Goal: Information Seeking & Learning: Learn about a topic

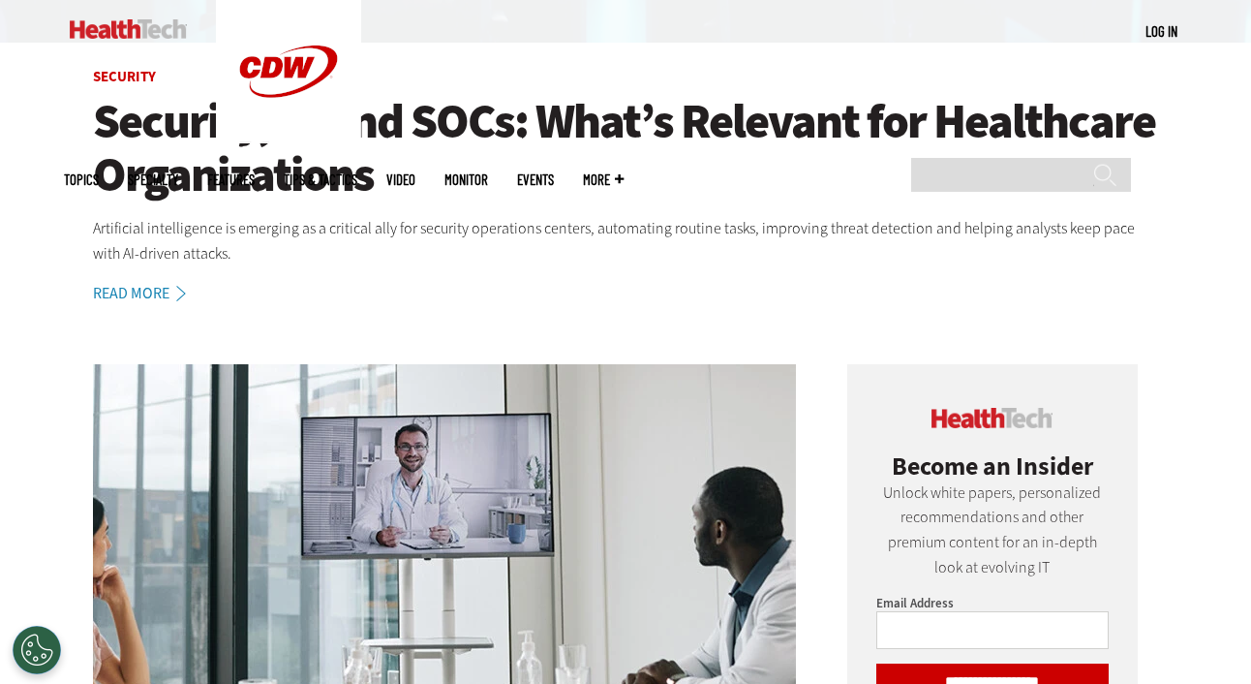
scroll to position [409, 0]
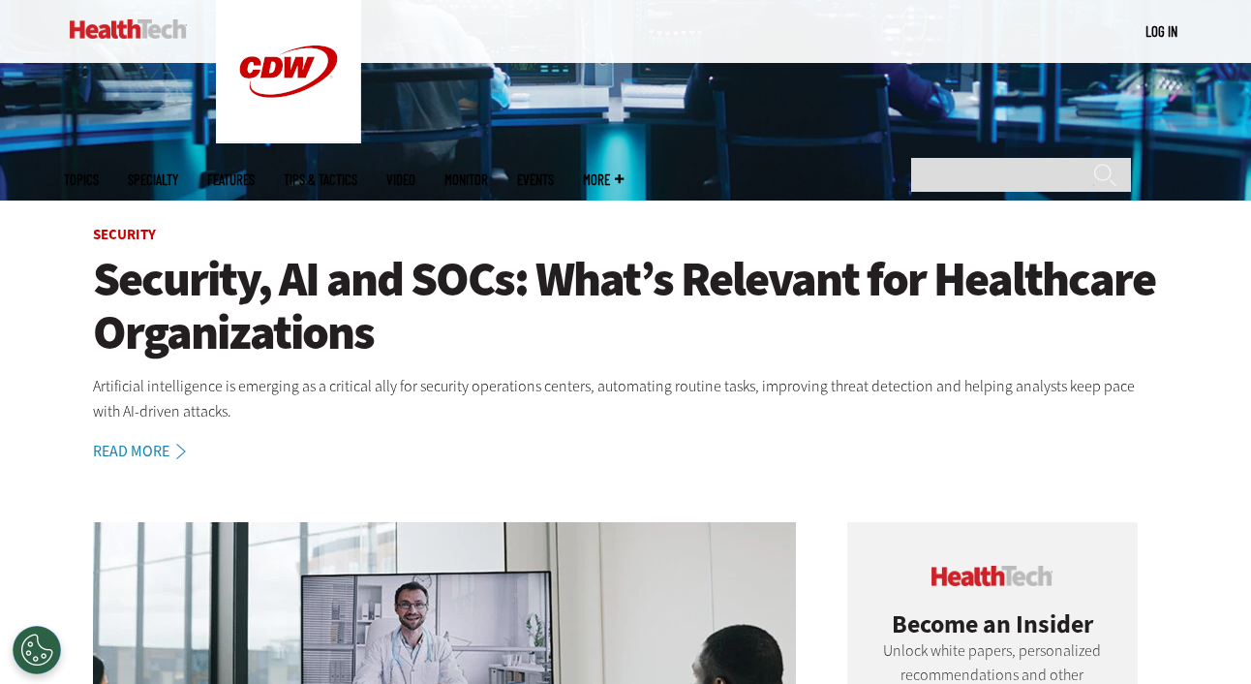
click at [162, 450] on link "Read More" at bounding box center [150, 451] width 114 height 15
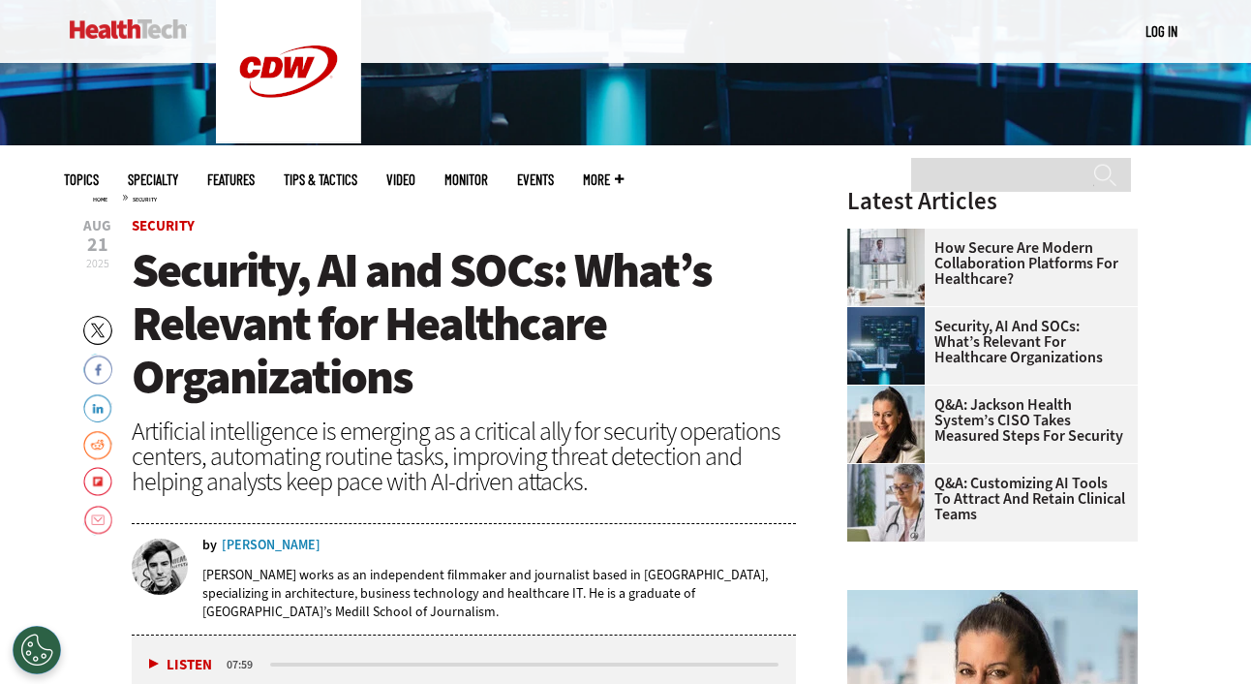
scroll to position [542, 0]
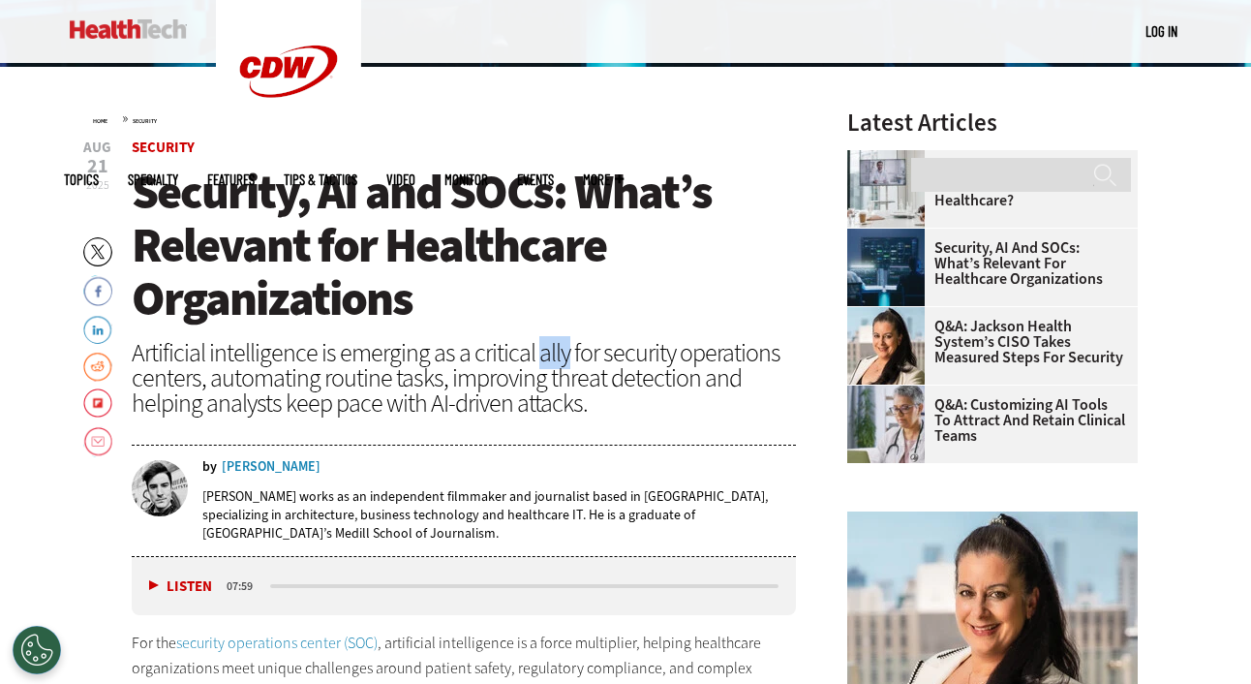
copy div "ally"
drag, startPoint x: 536, startPoint y: 358, endPoint x: 561, endPoint y: 358, distance: 24.2
click at [561, 358] on div "Artificial intelligence is emerging as a critical ally for security operations …" at bounding box center [464, 378] width 664 height 76
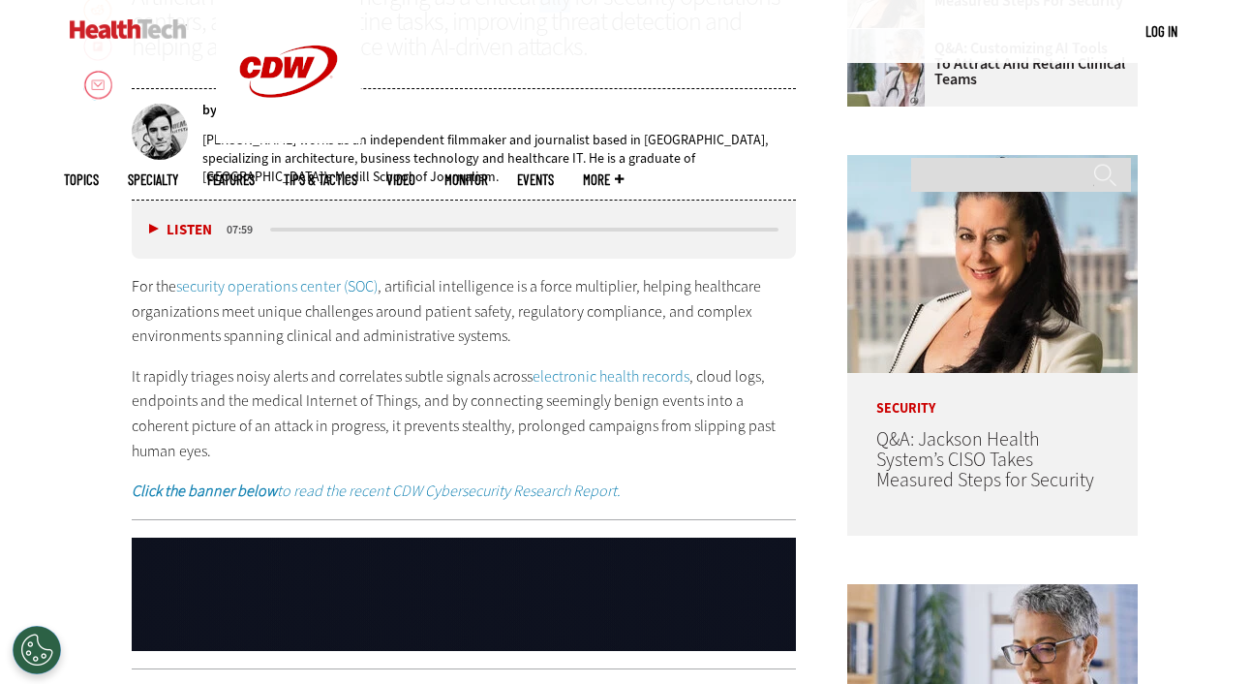
scroll to position [910, 0]
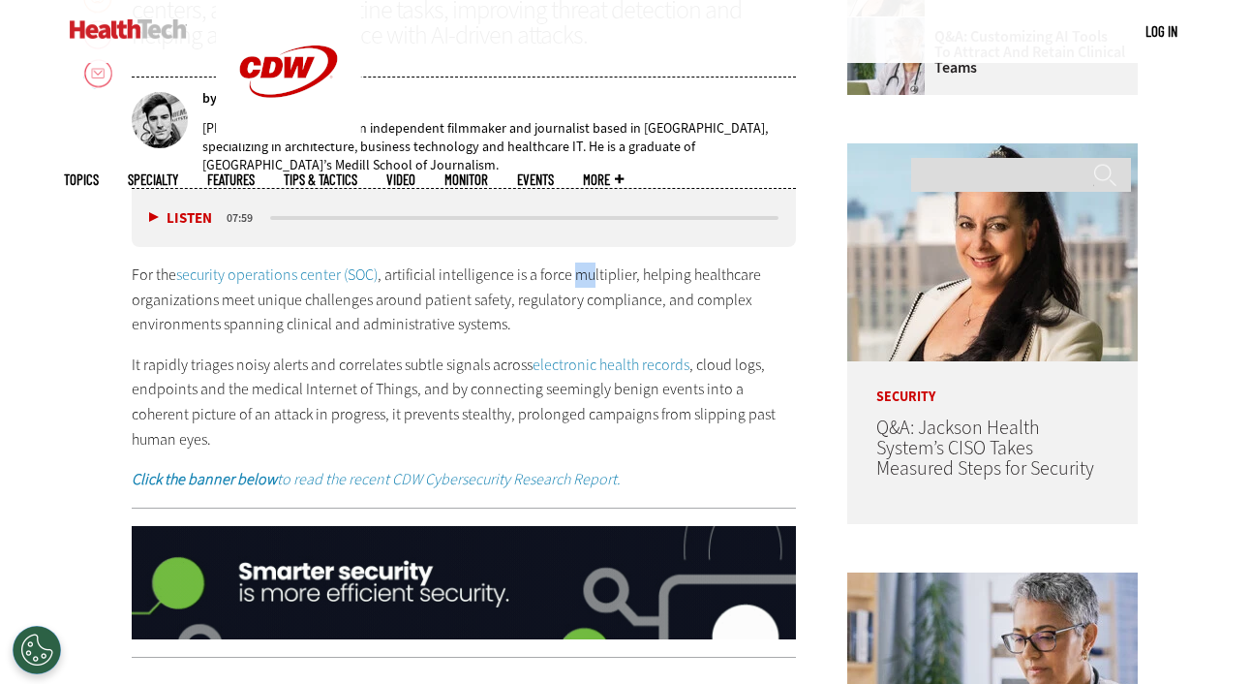
drag, startPoint x: 577, startPoint y: 275, endPoint x: 597, endPoint y: 276, distance: 19.4
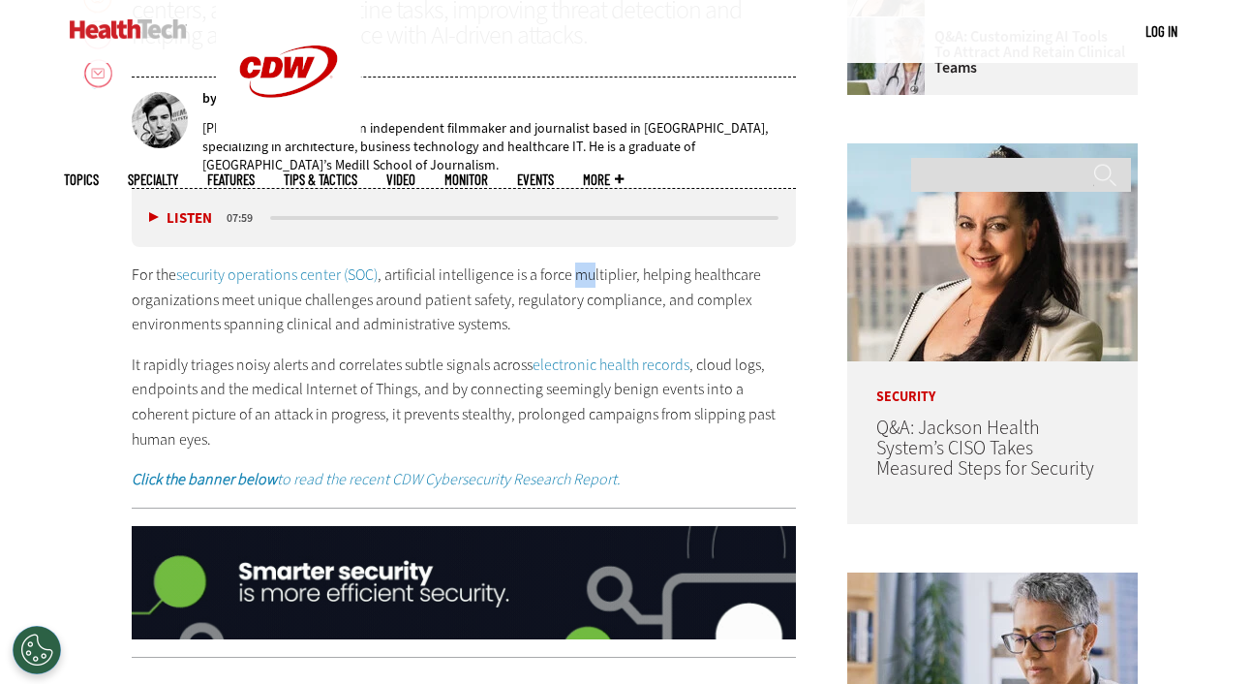
click at [597, 276] on p "For the security operations center (SOC) , artificial intelligence is a force m…" at bounding box center [464, 299] width 664 height 75
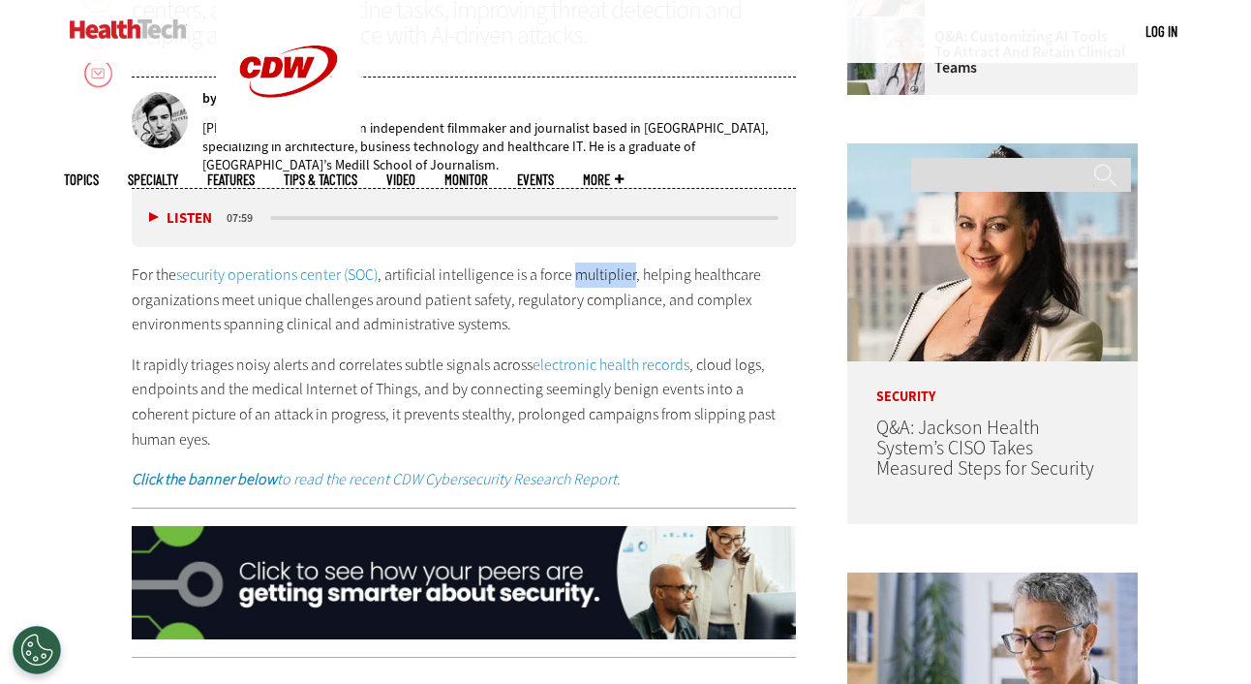
click at [634, 278] on p "For the security operations center (SOC) , artificial intelligence is a force m…" at bounding box center [464, 299] width 664 height 75
copy p "multiplier"
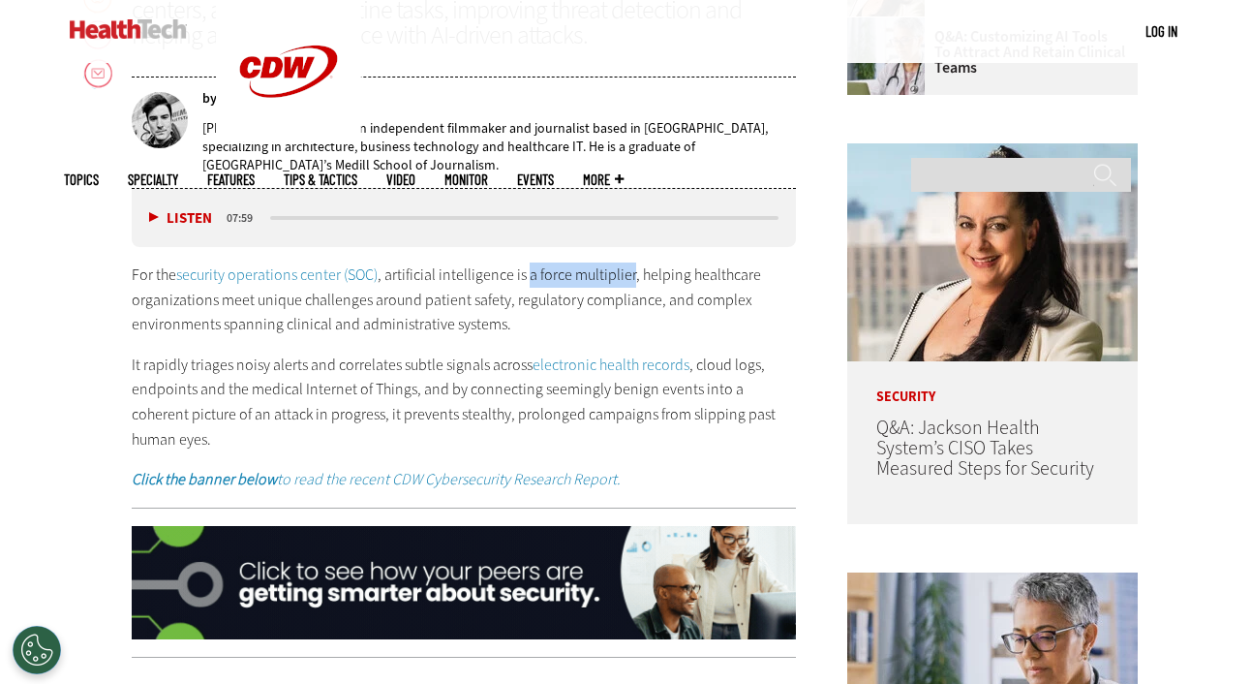
drag, startPoint x: 528, startPoint y: 275, endPoint x: 632, endPoint y: 278, distance: 104.6
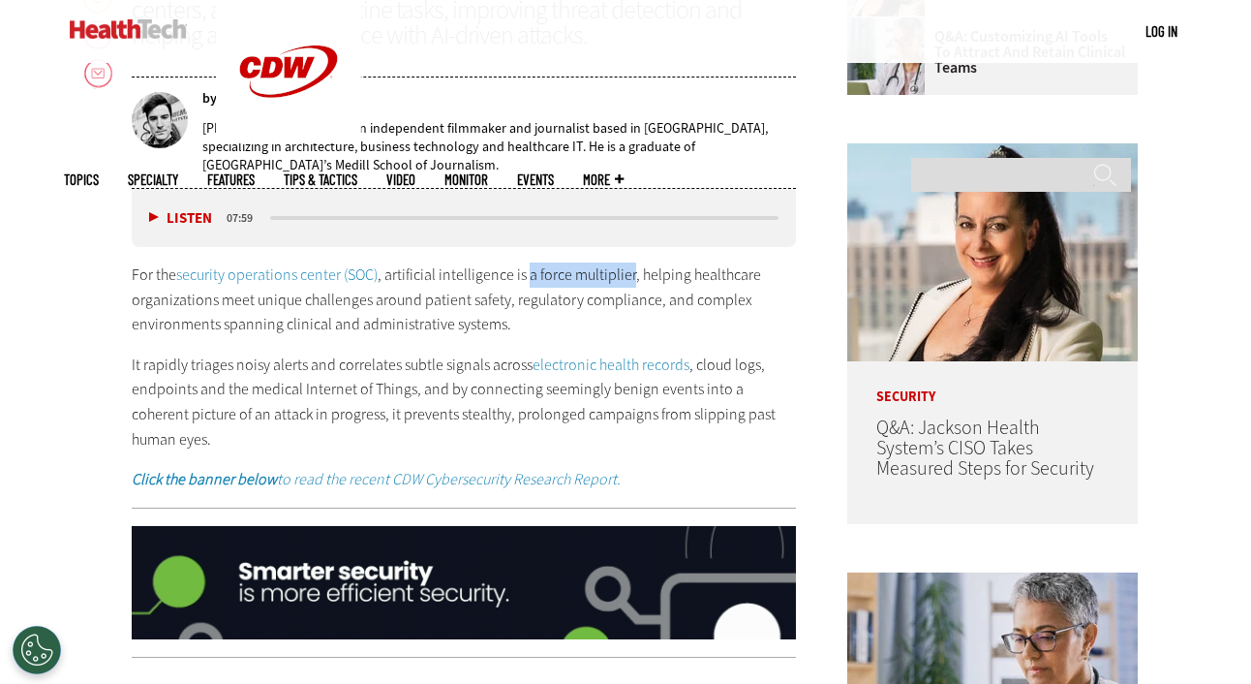
click at [632, 278] on p "For the security operations center (SOC) , artificial intelligence is a force m…" at bounding box center [464, 299] width 664 height 75
copy p "a force multiplier"
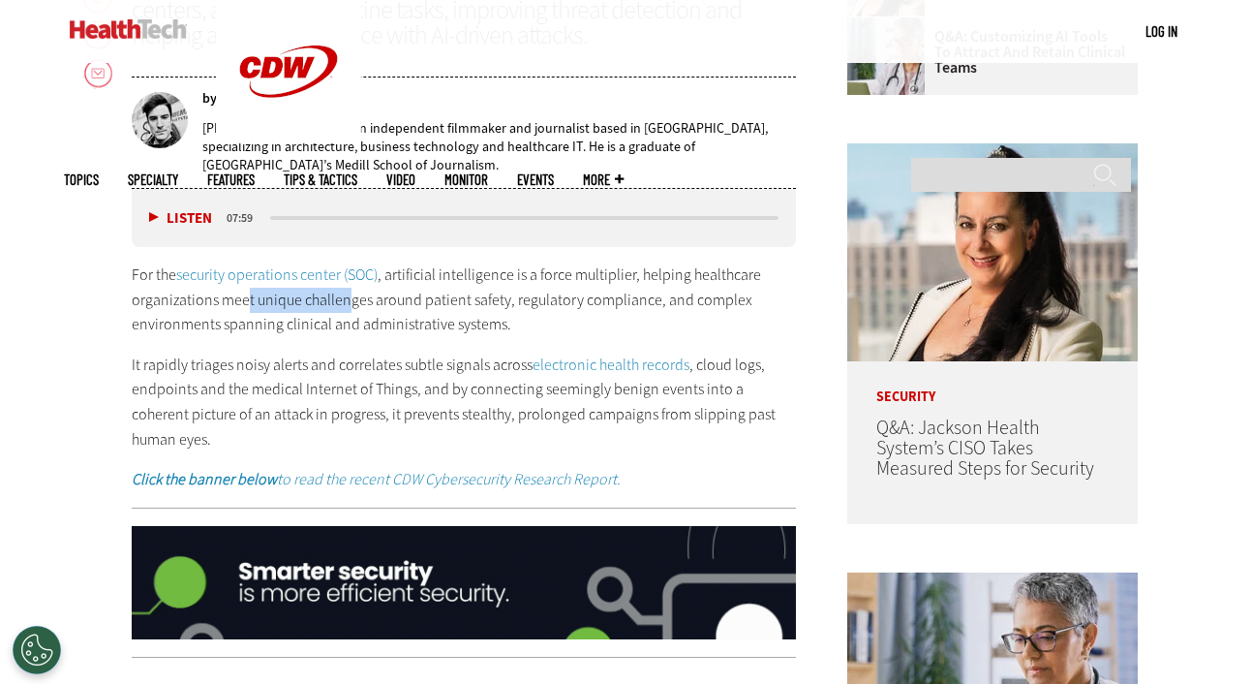
drag, startPoint x: 244, startPoint y: 308, endPoint x: 357, endPoint y: 307, distance: 113.3
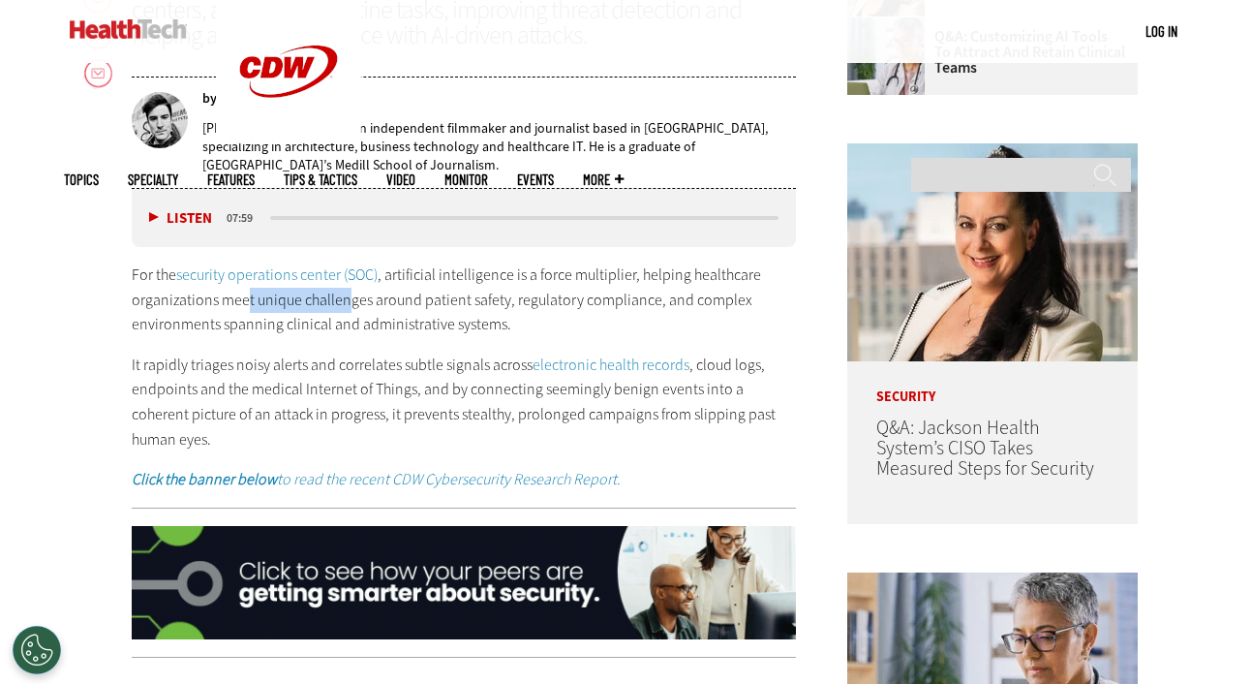
click at [357, 307] on p "For the security operations center (SOC) , artificial intelligence is a force m…" at bounding box center [464, 299] width 664 height 75
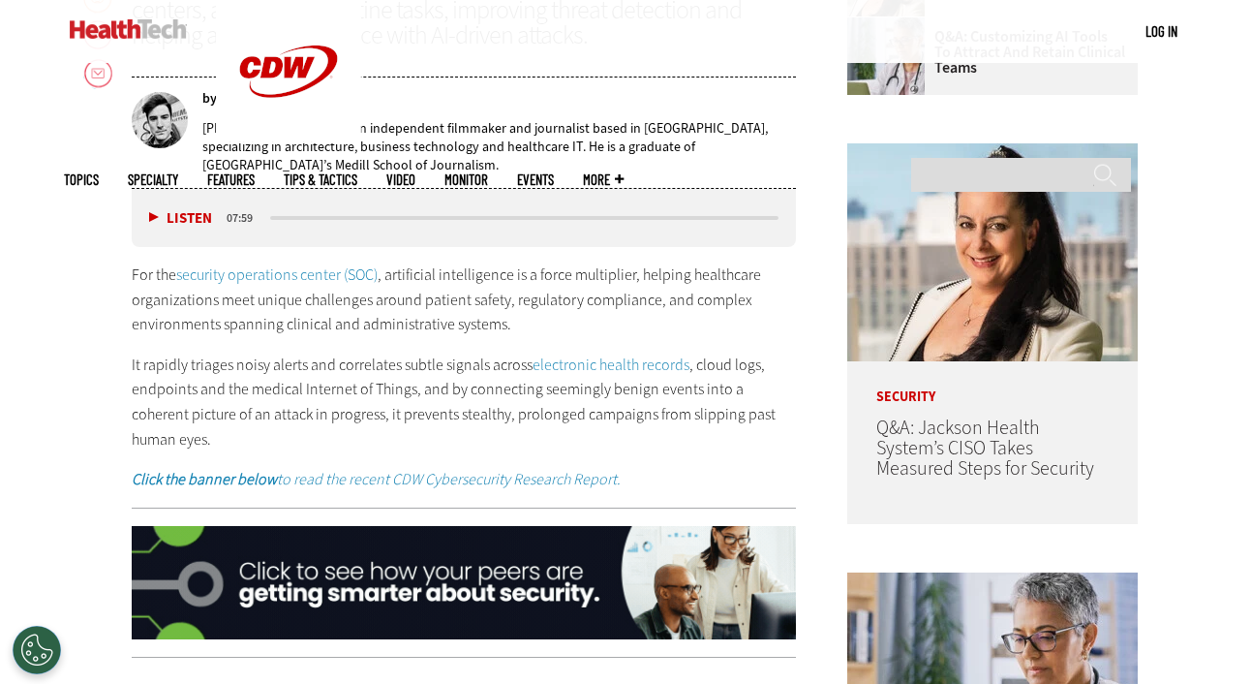
click at [420, 303] on p "For the security operations center (SOC) , artificial intelligence is a force m…" at bounding box center [464, 299] width 664 height 75
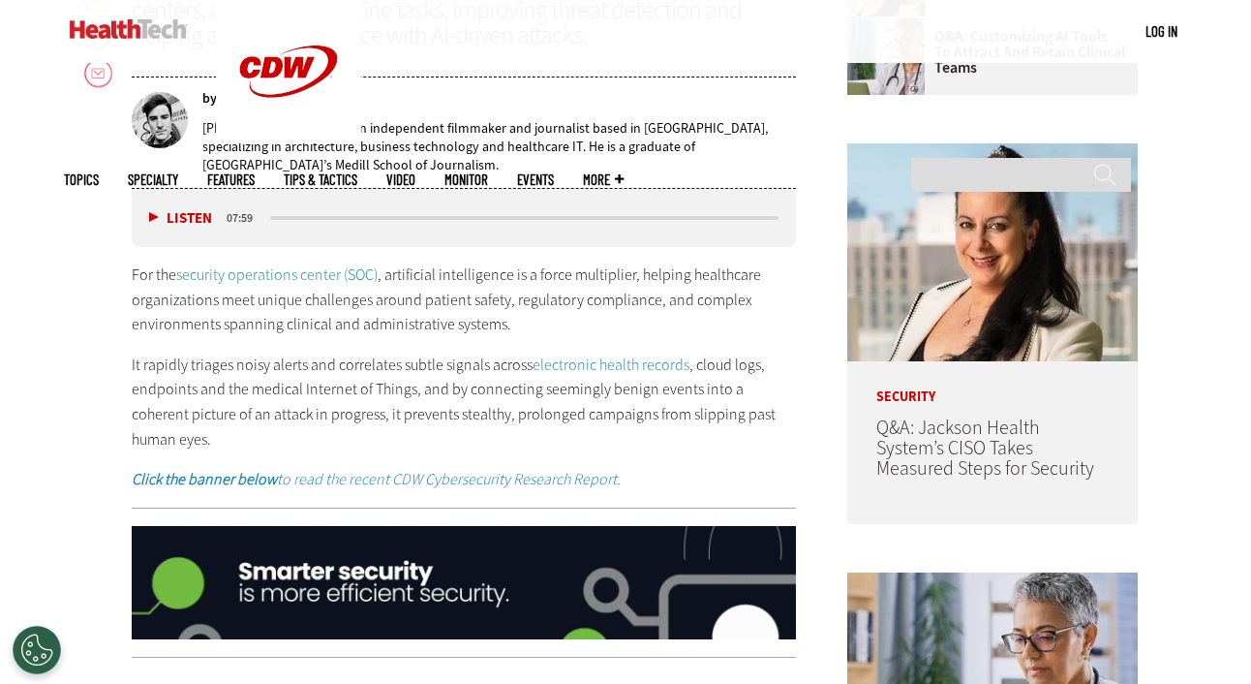
click at [523, 303] on p "For the security operations center (SOC) , artificial intelligence is a force m…" at bounding box center [464, 299] width 664 height 75
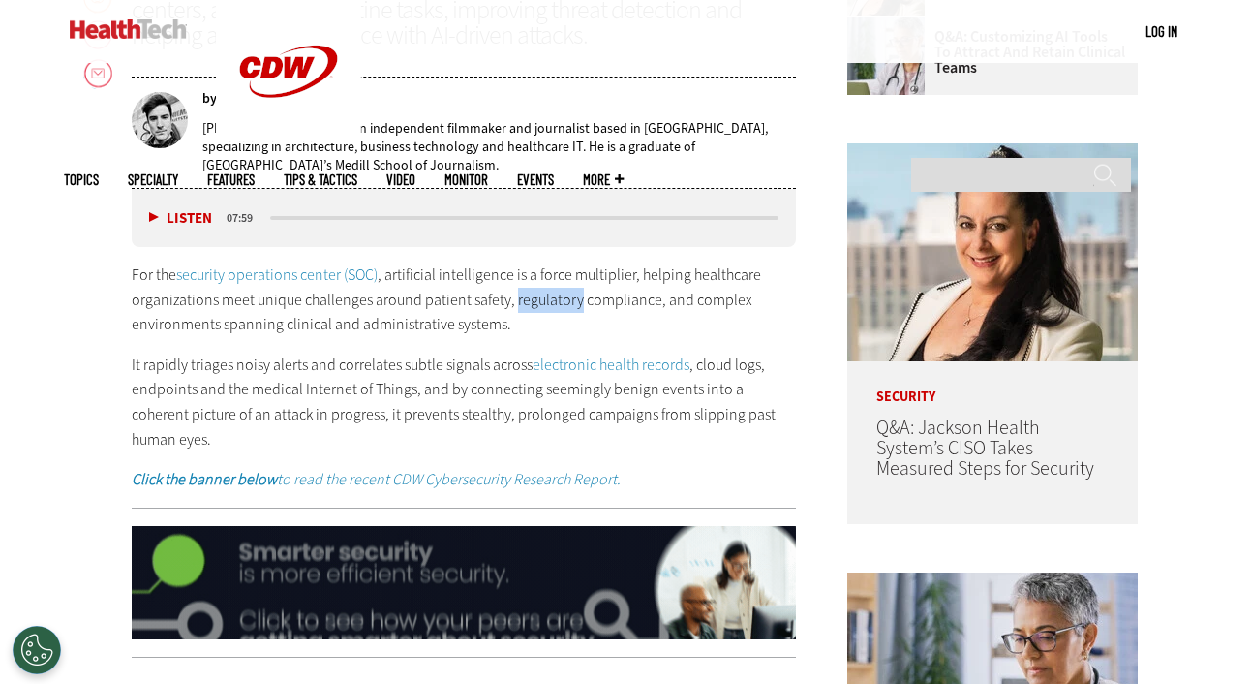
copy p "regulatory"
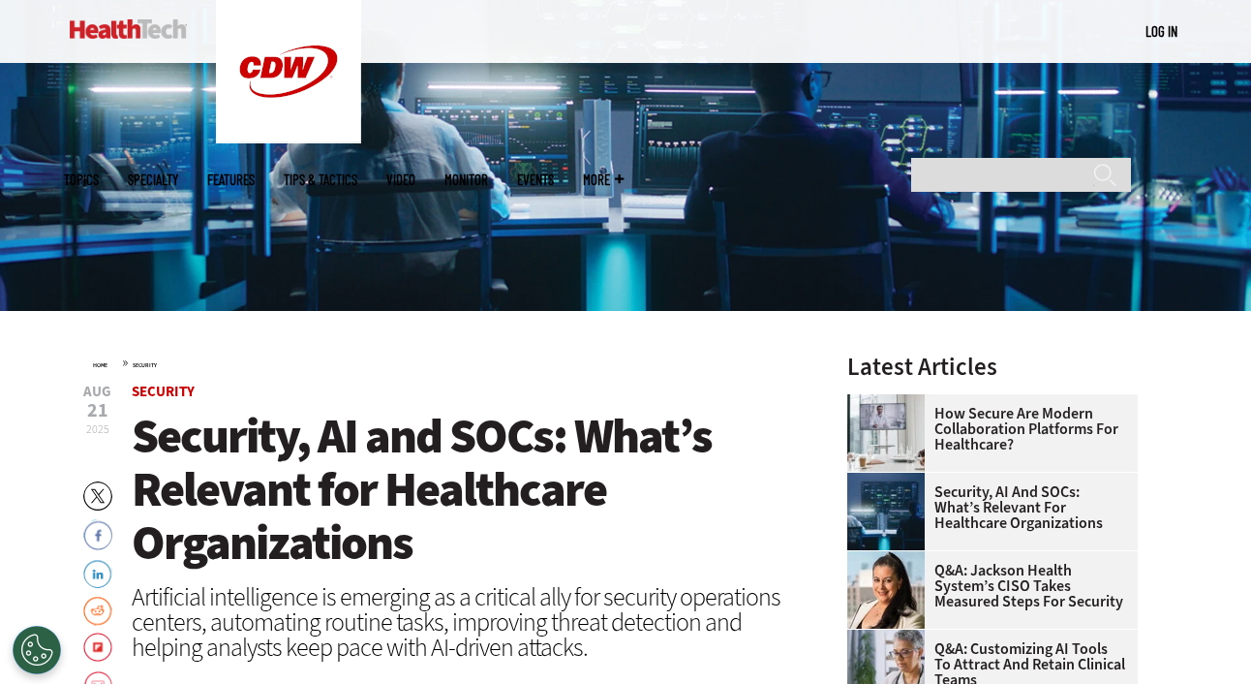
scroll to position [344, 0]
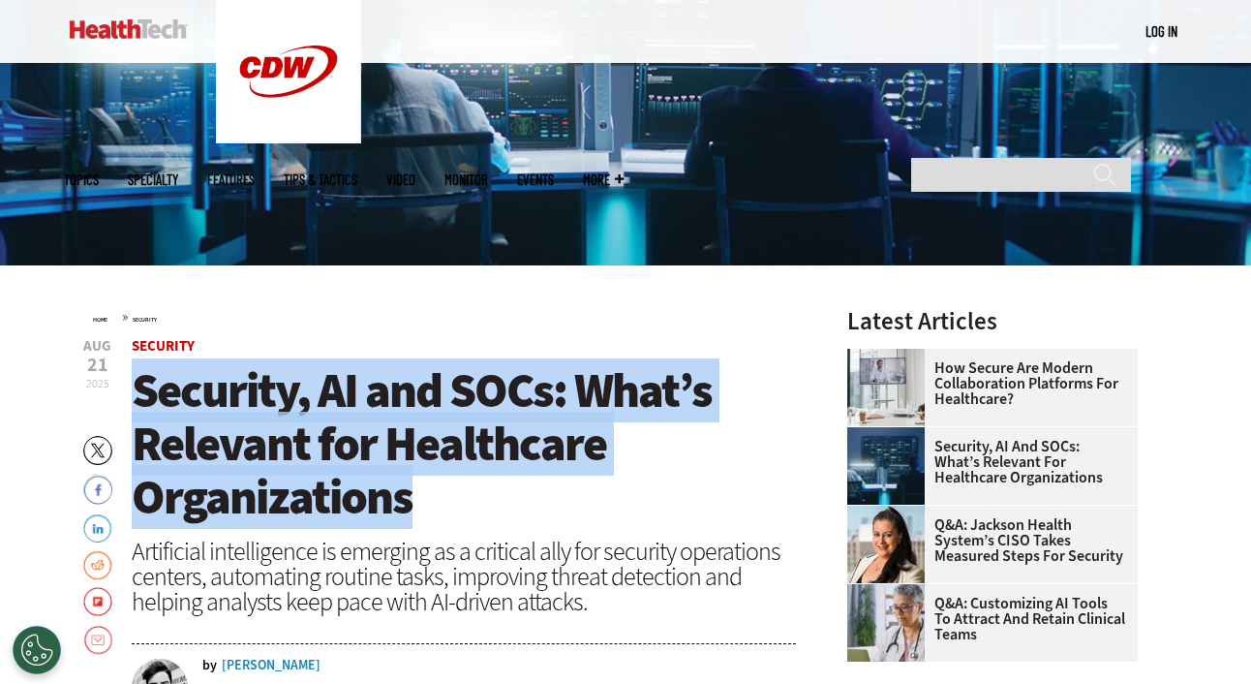
drag, startPoint x: 137, startPoint y: 395, endPoint x: 425, endPoint y: 491, distance: 304.1
click at [425, 491] on h1 "Security, AI and SOCs: What’s Relevant for Healthcare Organizations" at bounding box center [464, 444] width 664 height 160
copy span "Security, AI and SOCs: What’s Relevant for Healthcare Organizations"
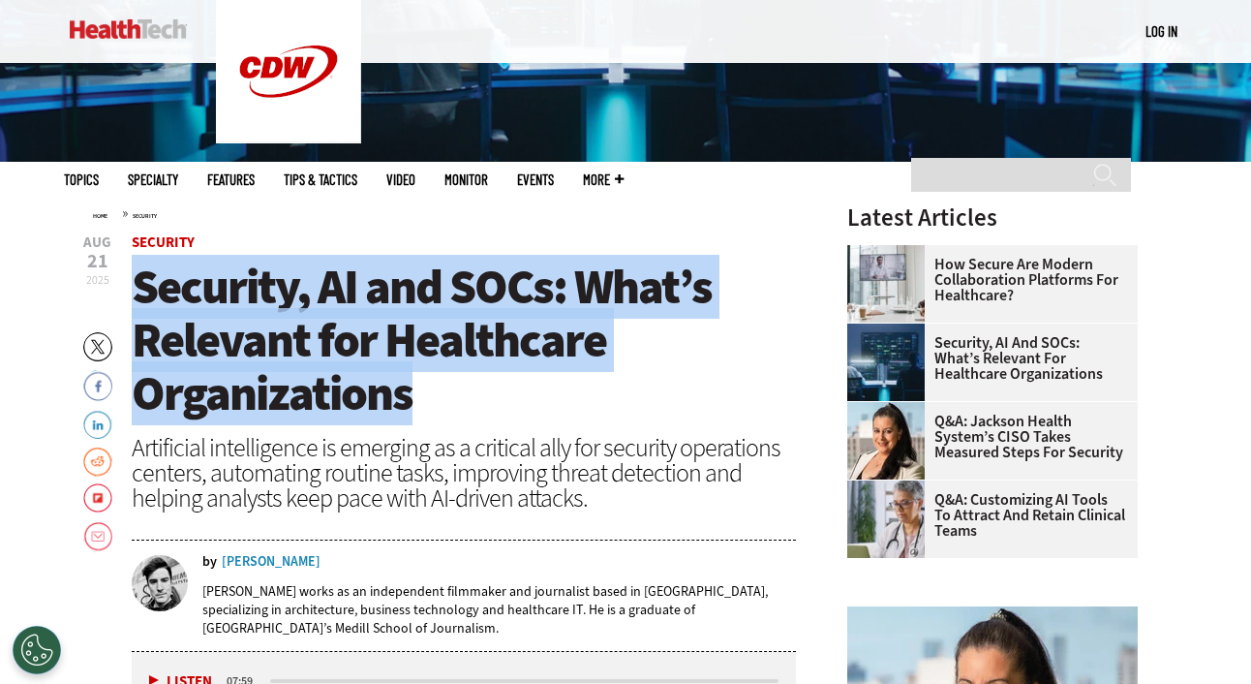
scroll to position [515, 0]
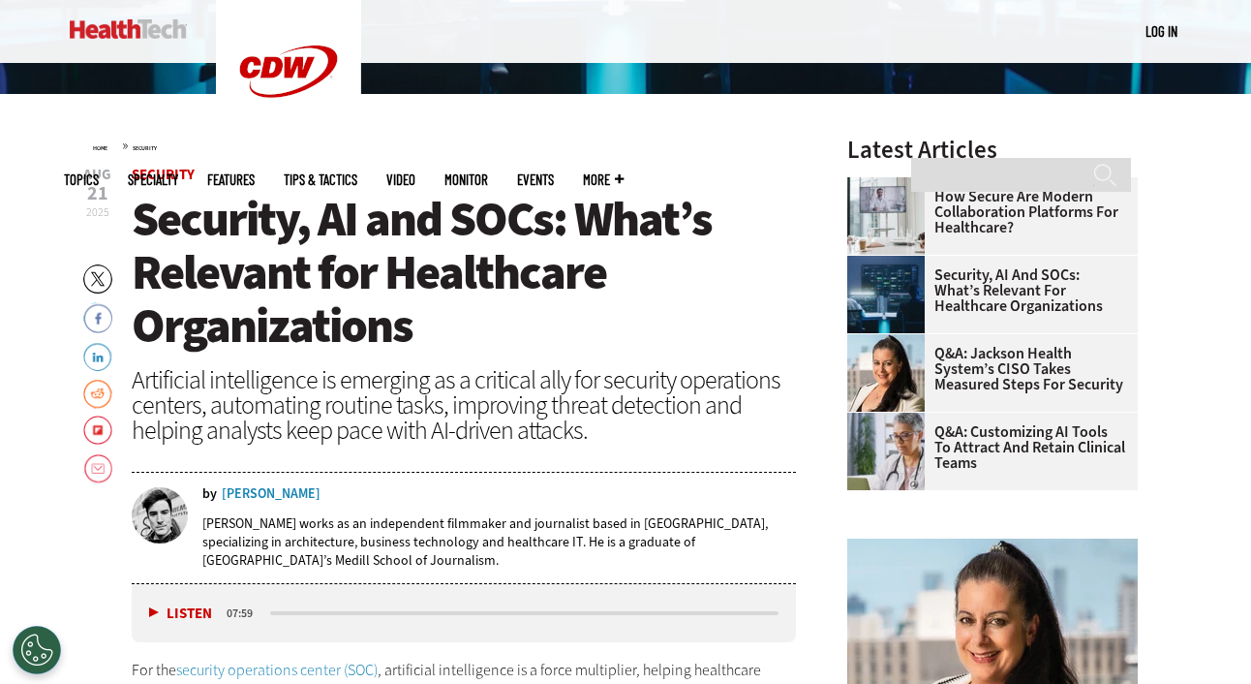
click at [482, 427] on div "Artificial intelligence is emerging as a critical ally for security operations …" at bounding box center [464, 405] width 664 height 76
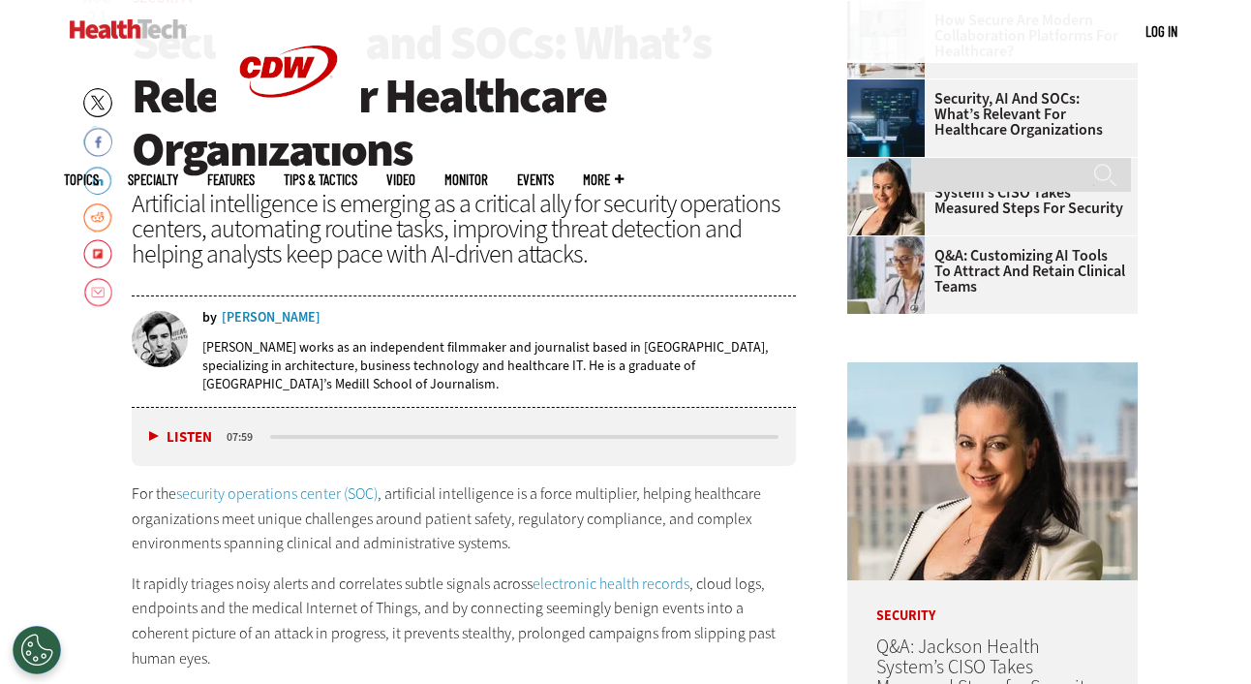
scroll to position [880, 0]
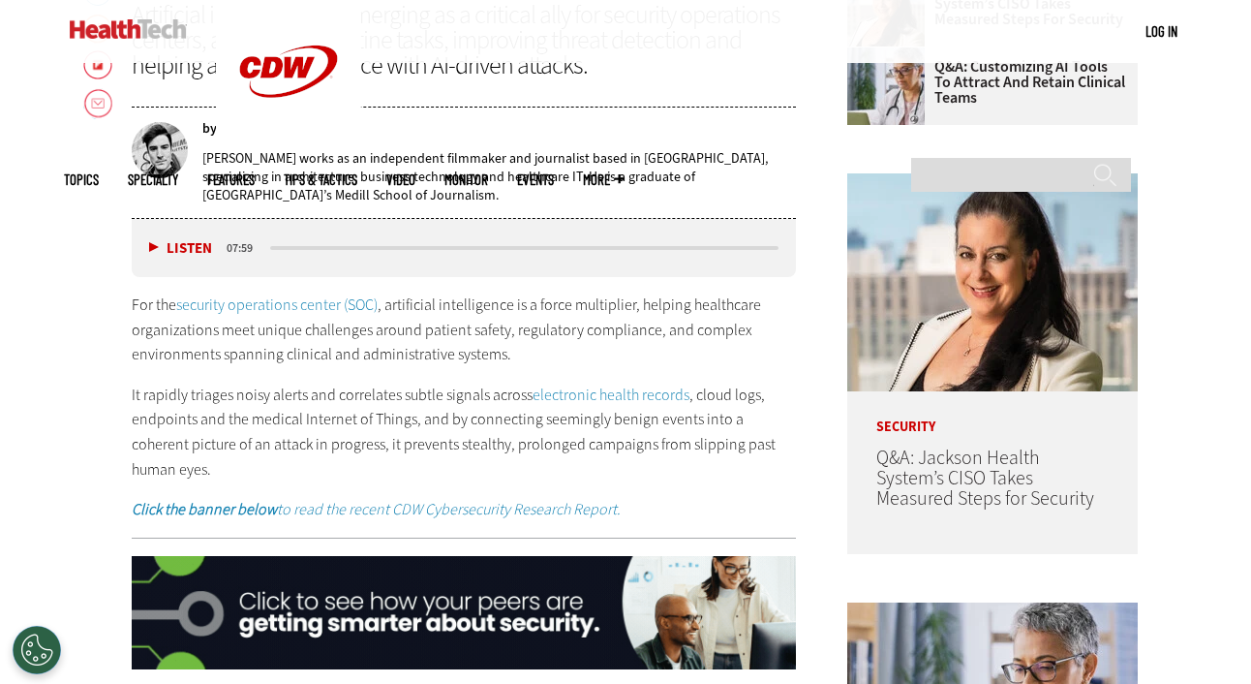
click at [233, 353] on p "For the security operations center (SOC) , artificial intelligence is a force m…" at bounding box center [464, 329] width 664 height 75
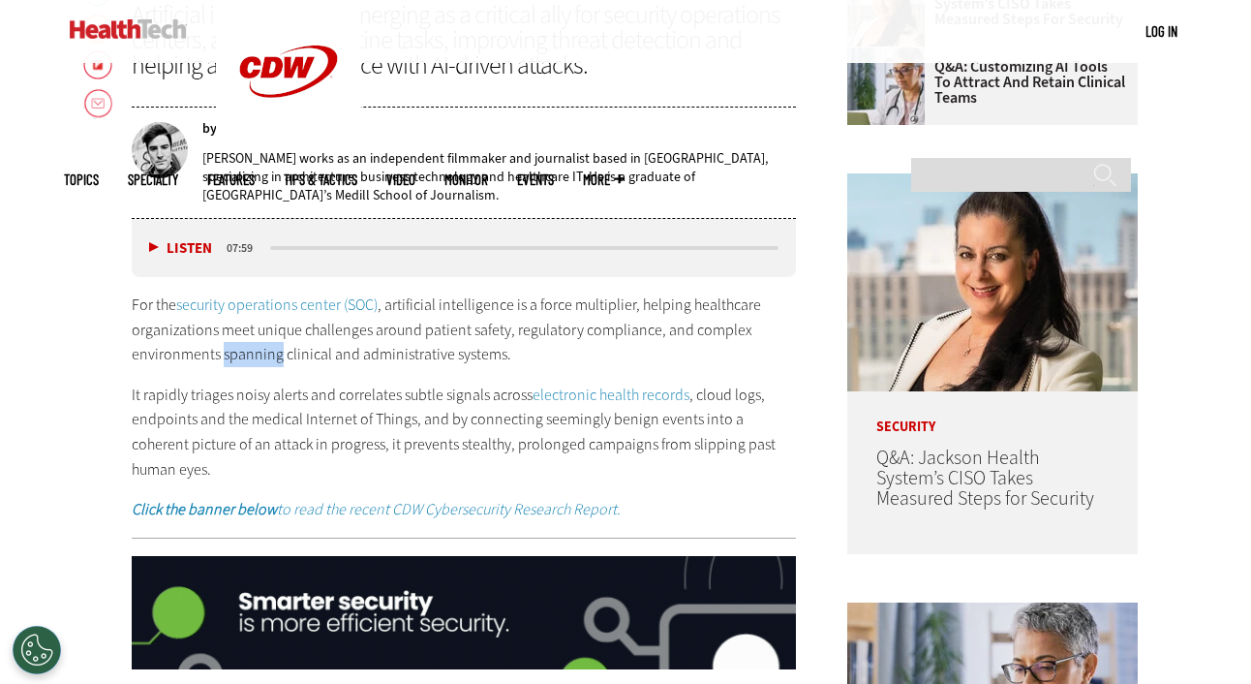
click at [233, 353] on p "For the security operations center (SOC) , artificial intelligence is a force m…" at bounding box center [464, 329] width 664 height 75
copy p "spanning"
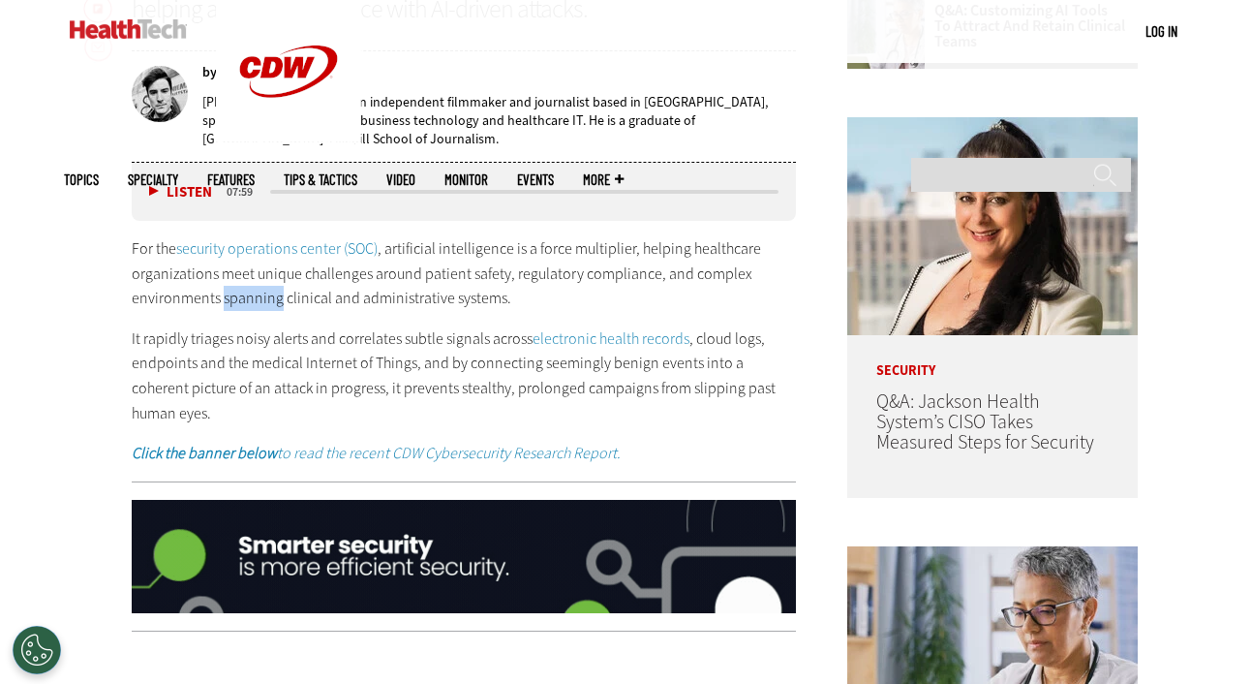
scroll to position [956, 0]
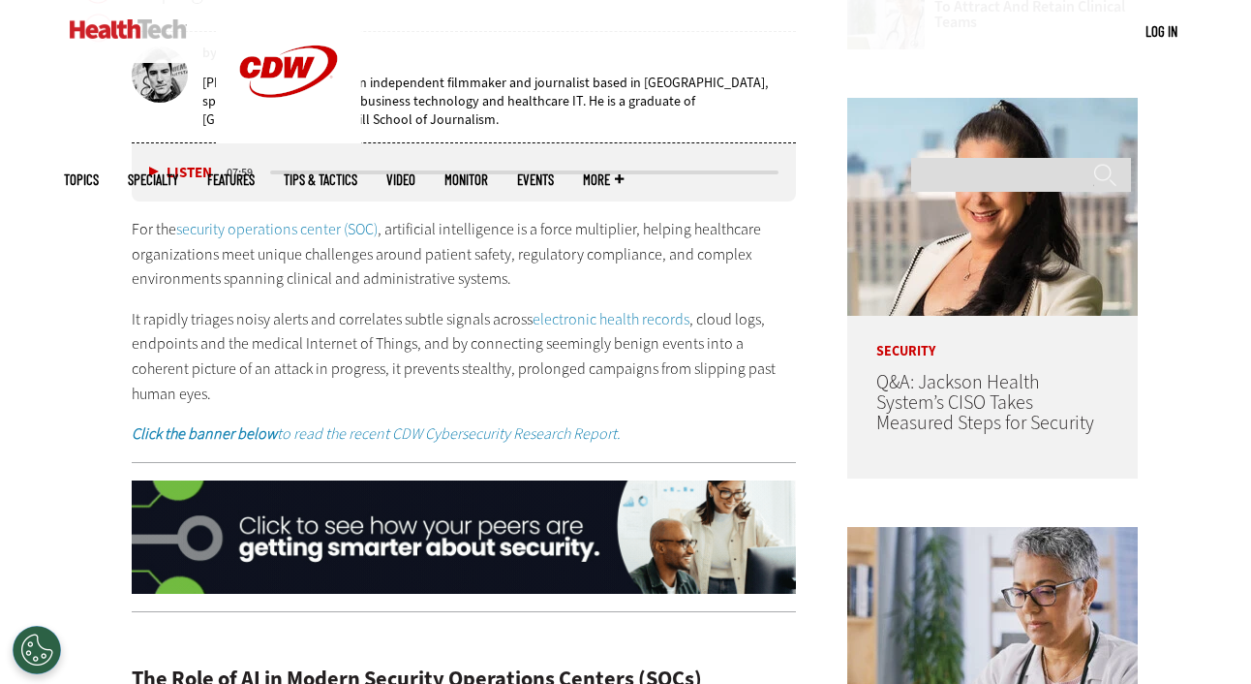
click at [212, 317] on p "It rapidly triages noisy alerts and correlates subtle signals across electronic…" at bounding box center [464, 356] width 664 height 99
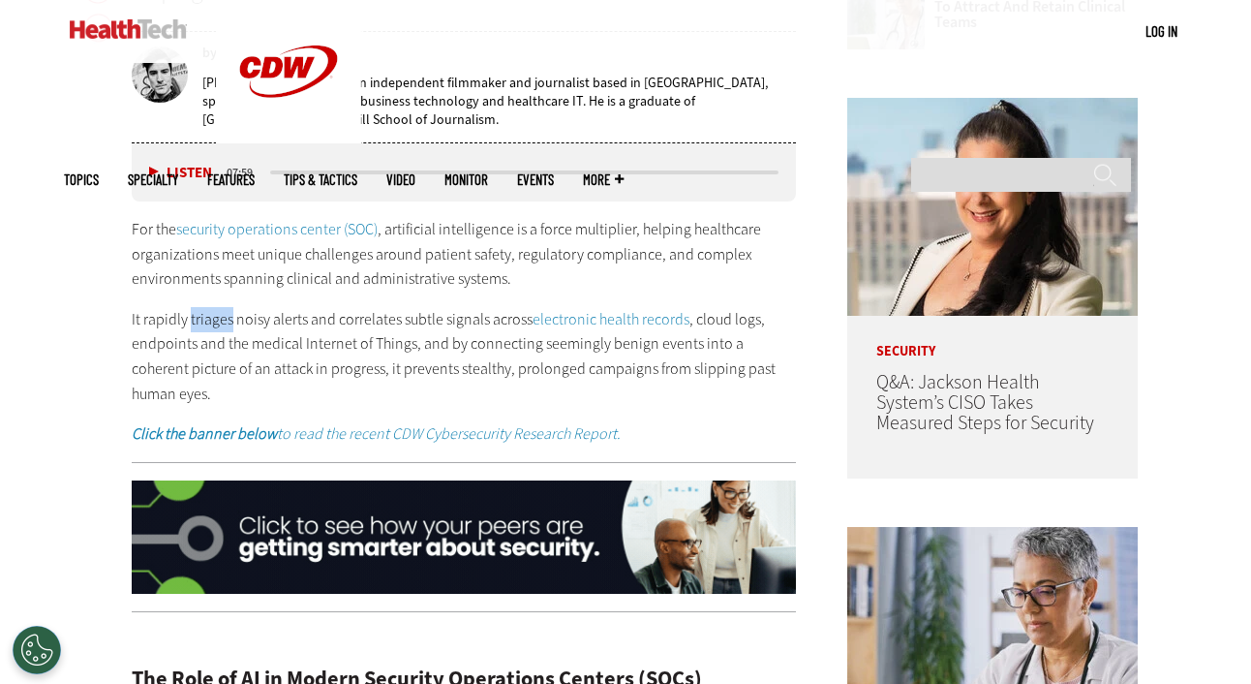
click at [212, 317] on p "It rapidly triages noisy alerts and correlates subtle signals across electronic…" at bounding box center [464, 356] width 664 height 99
copy p "triages"
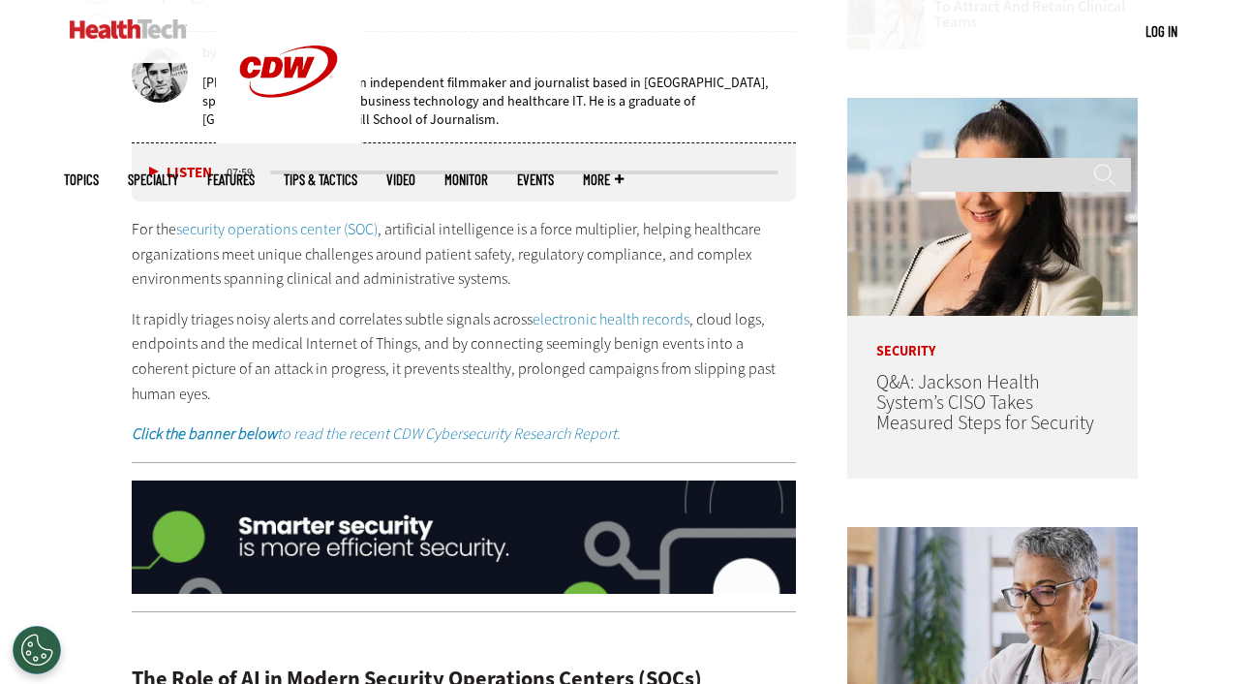
click at [266, 307] on p "It rapidly triages noisy alerts and correlates subtle signals across electronic…" at bounding box center [464, 356] width 664 height 99
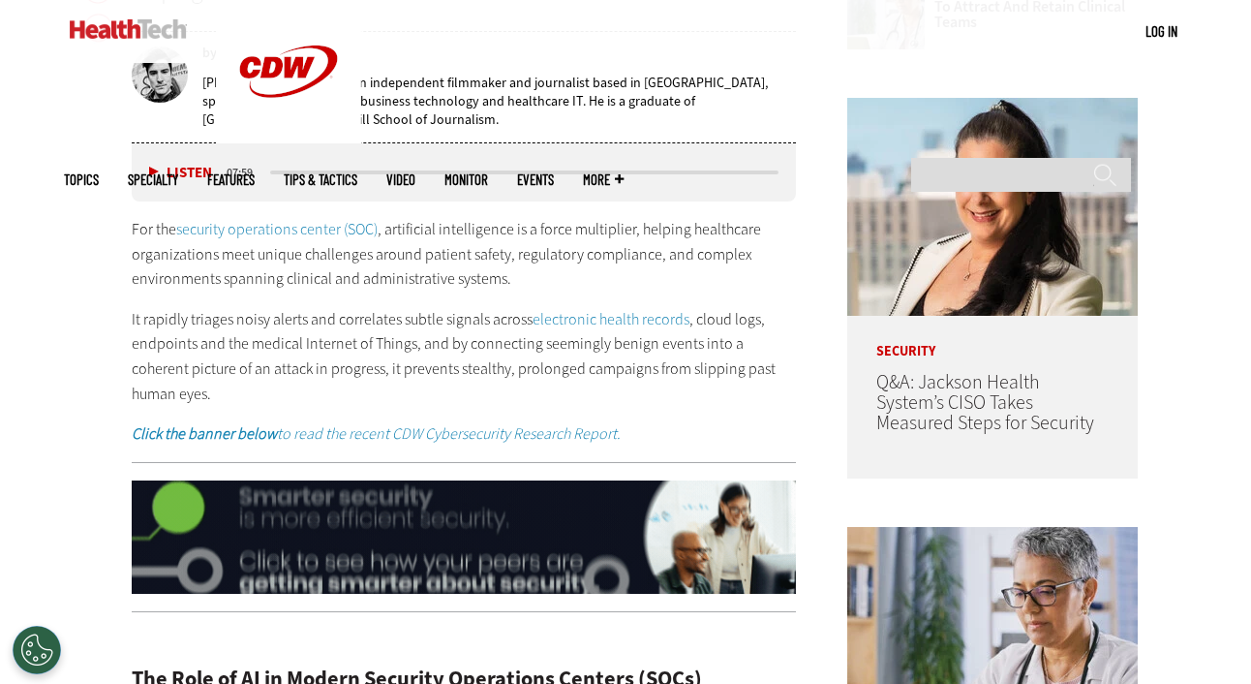
click at [297, 309] on p "It rapidly triages noisy alerts and correlates subtle signals across electronic…" at bounding box center [464, 356] width 664 height 99
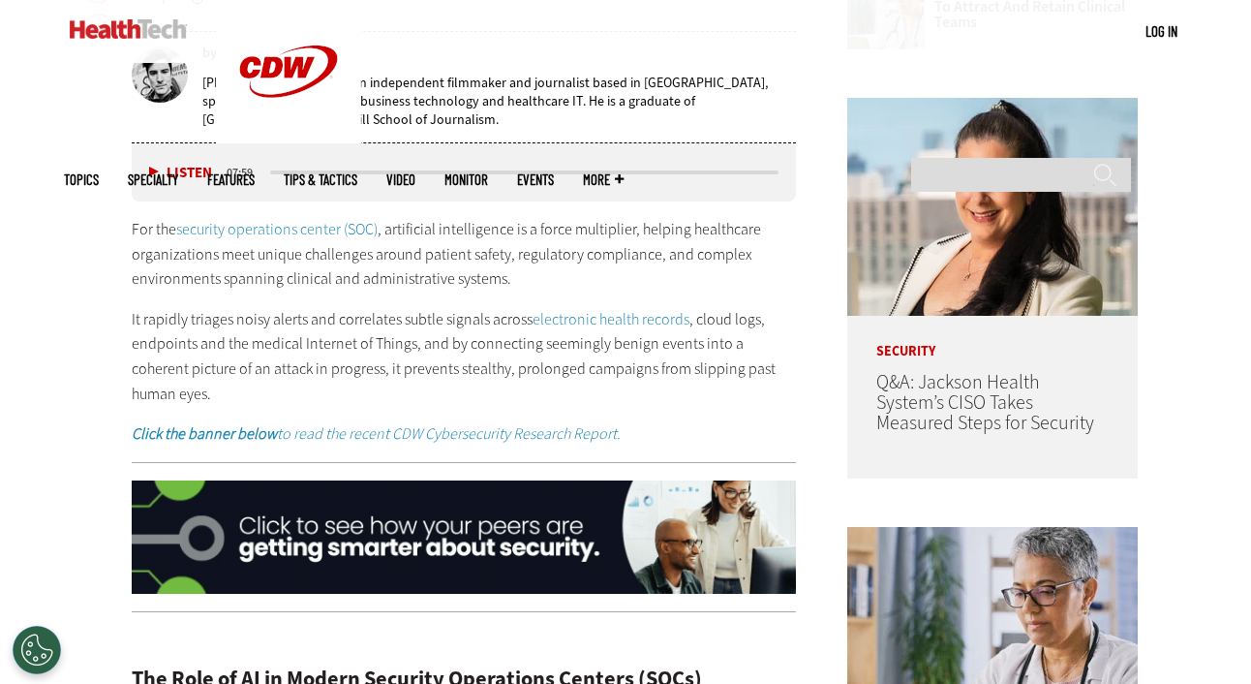
click at [366, 320] on p "It rapidly triages noisy alerts and correlates subtle signals across electronic…" at bounding box center [464, 356] width 664 height 99
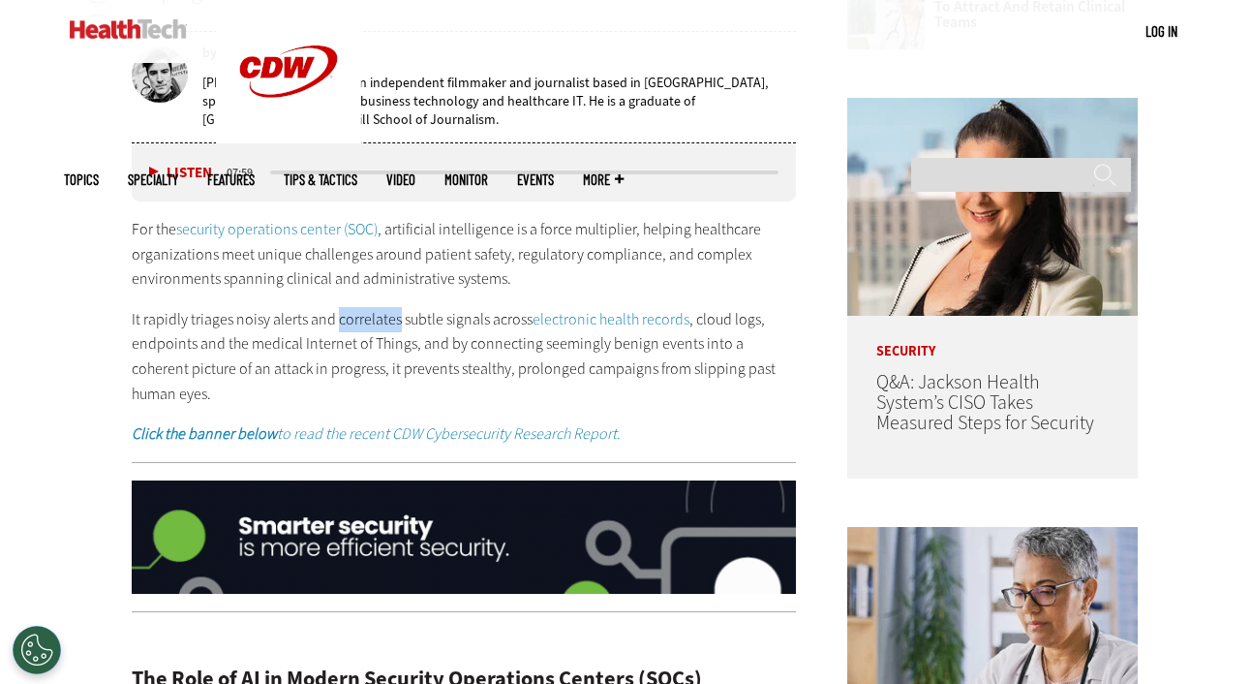
click at [366, 320] on p "It rapidly triages noisy alerts and correlates subtle signals across electronic…" at bounding box center [464, 356] width 664 height 99
copy p "correlates"
click at [425, 320] on p "It rapidly triages noisy alerts and correlates subtle signals across electronic…" at bounding box center [464, 356] width 664 height 99
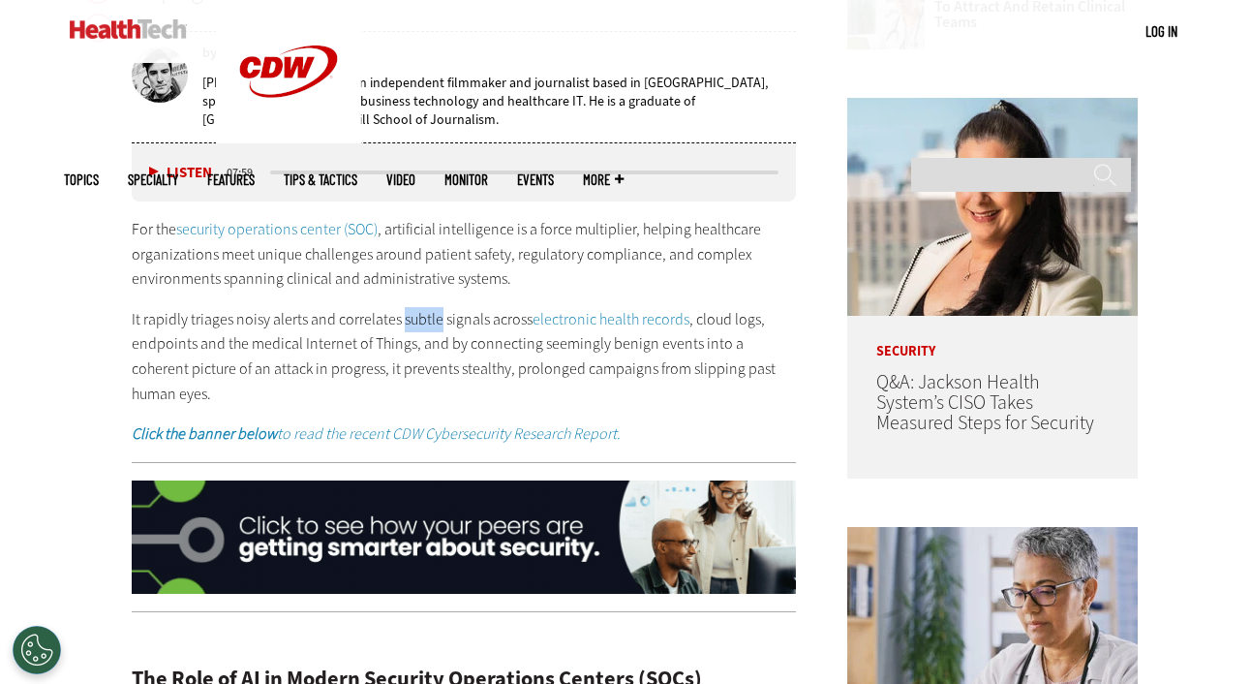
click at [425, 320] on p "It rapidly triages noisy alerts and correlates subtle signals across electronic…" at bounding box center [464, 356] width 664 height 99
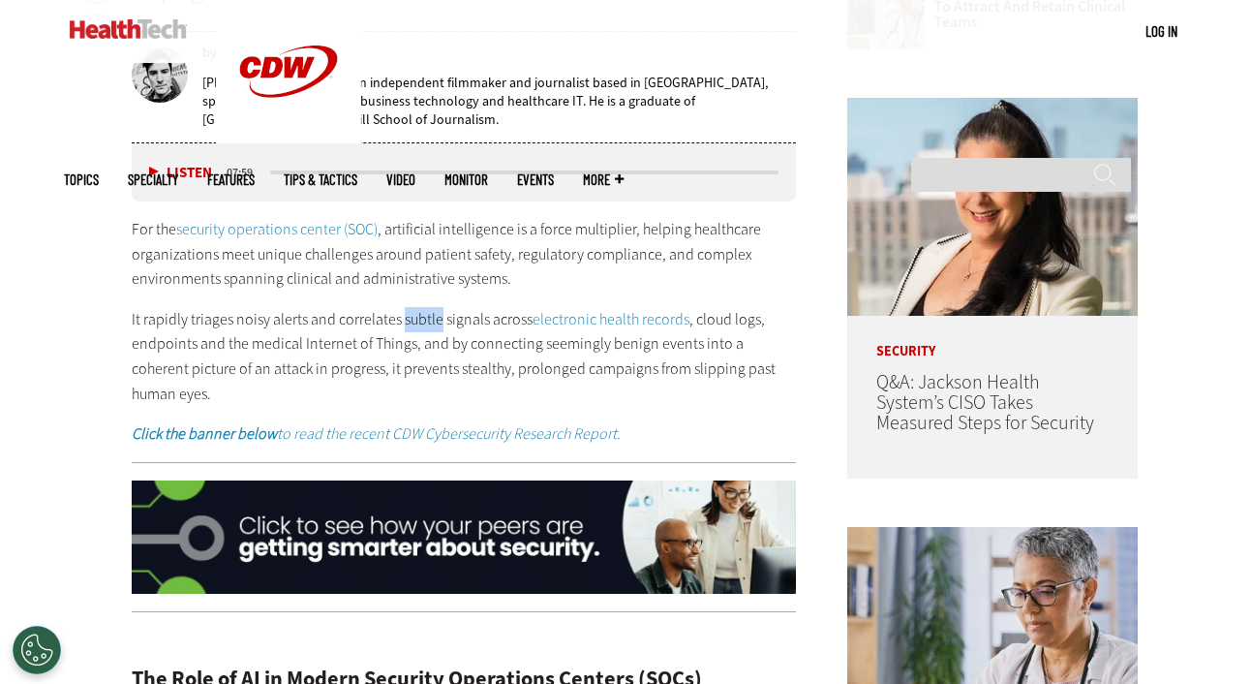
copy p "subtle"
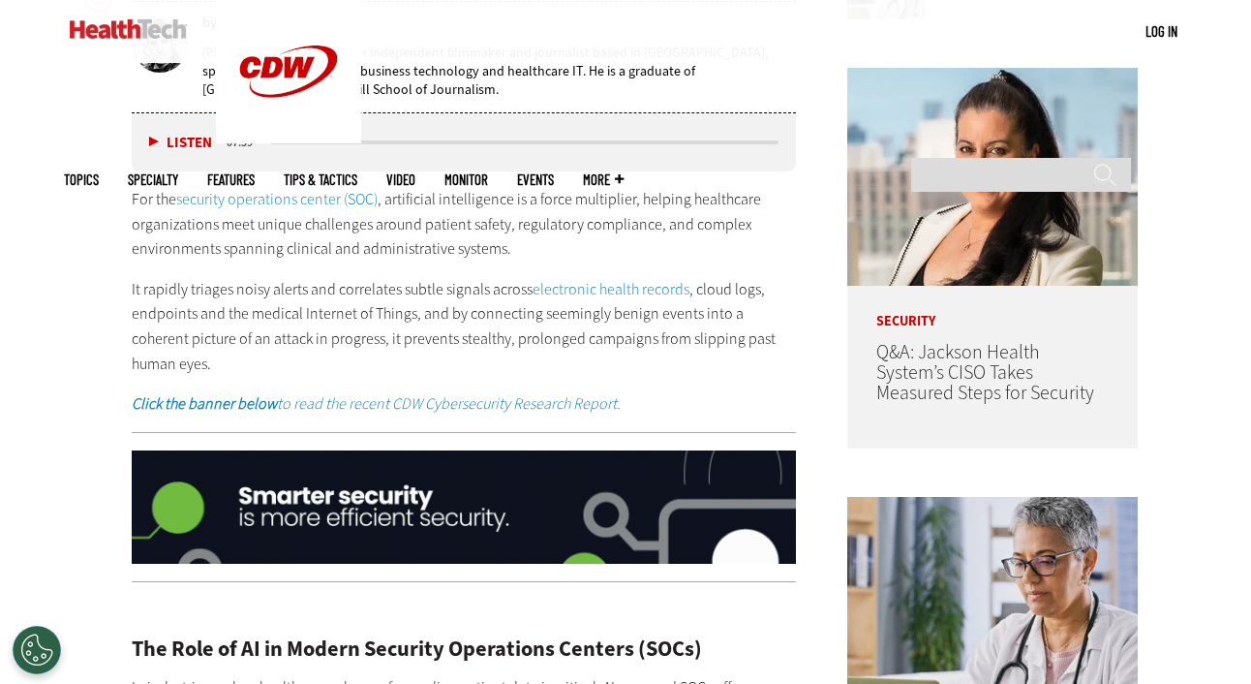
click at [161, 315] on p "It rapidly triages noisy alerts and correlates subtle signals across electronic…" at bounding box center [464, 326] width 664 height 99
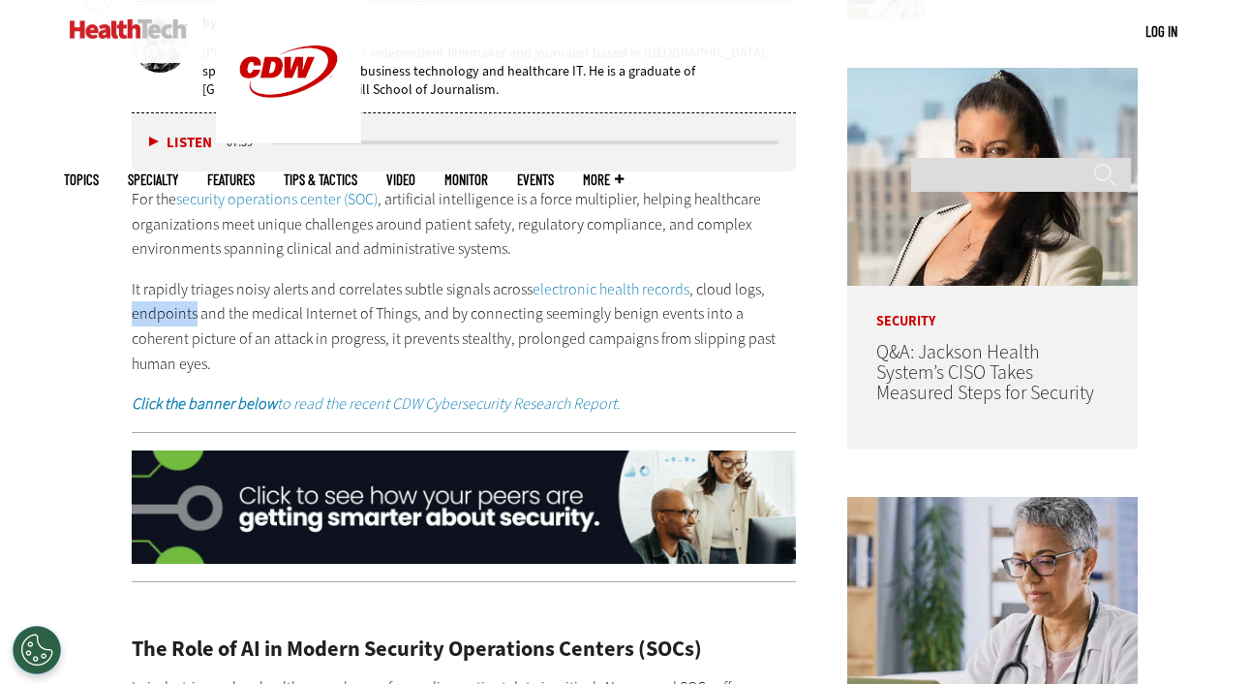
copy p "endpoints"
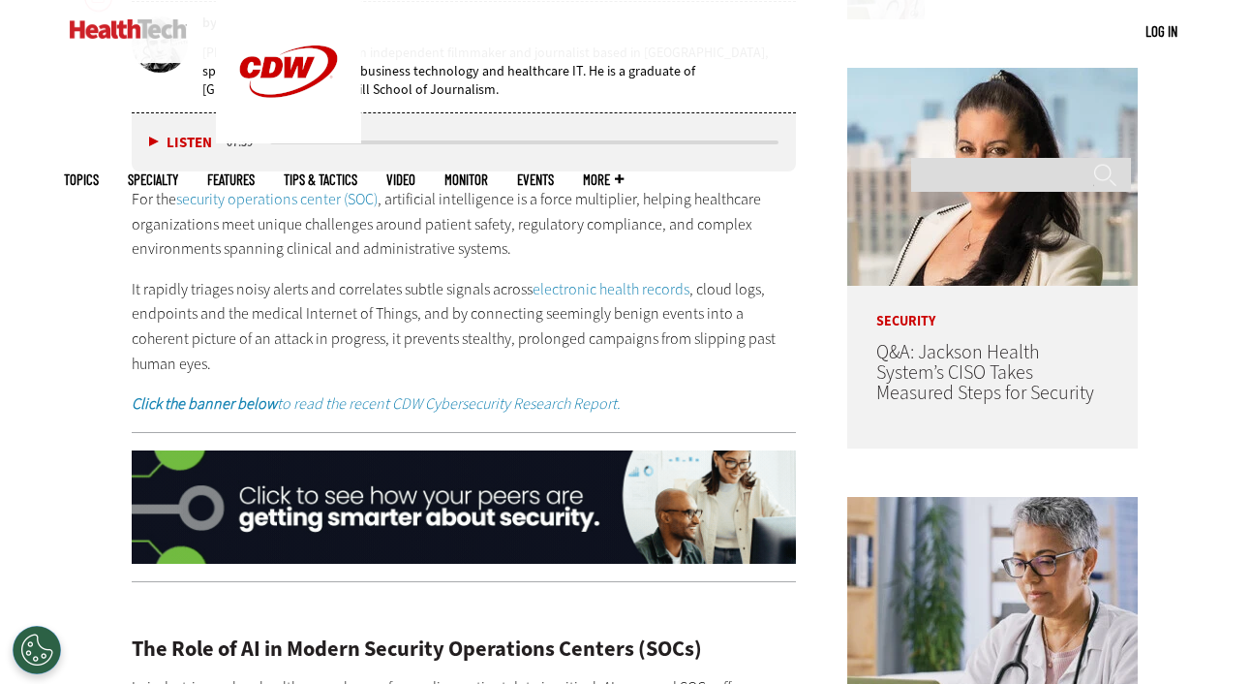
click at [345, 311] on p "It rapidly triages noisy alerts and correlates subtle signals across electronic…" at bounding box center [464, 326] width 664 height 99
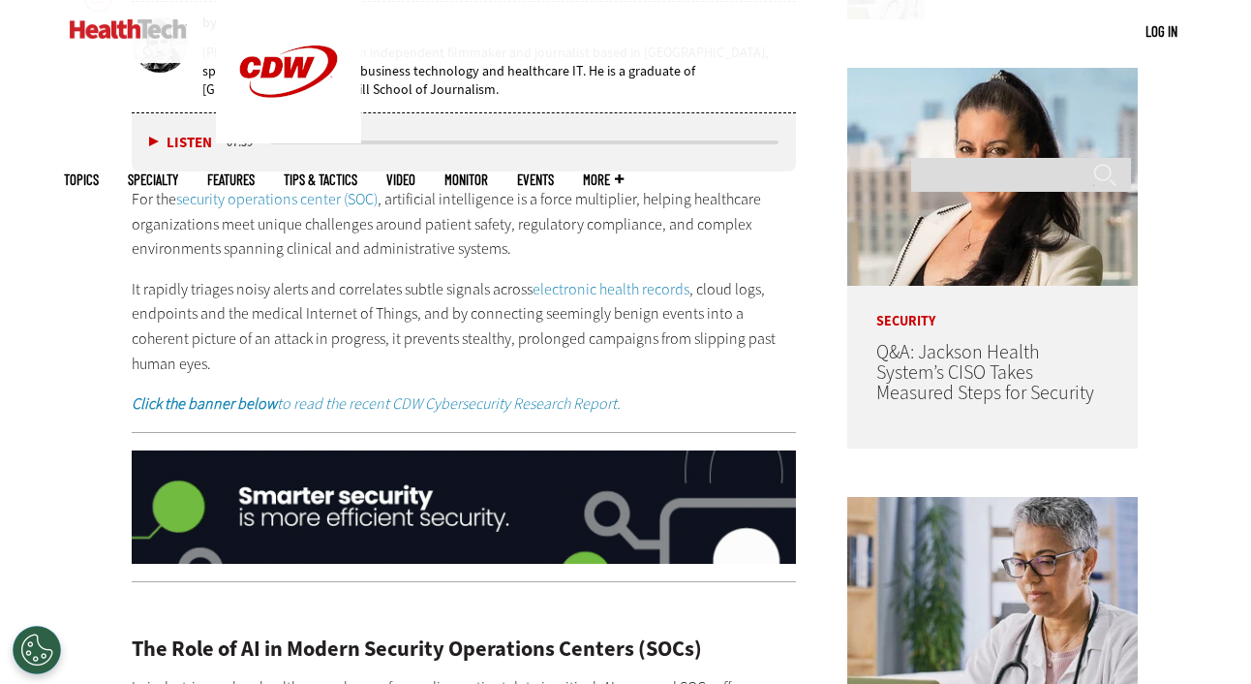
click at [551, 314] on p "It rapidly triages noisy alerts and correlates subtle signals across electronic…" at bounding box center [464, 326] width 664 height 99
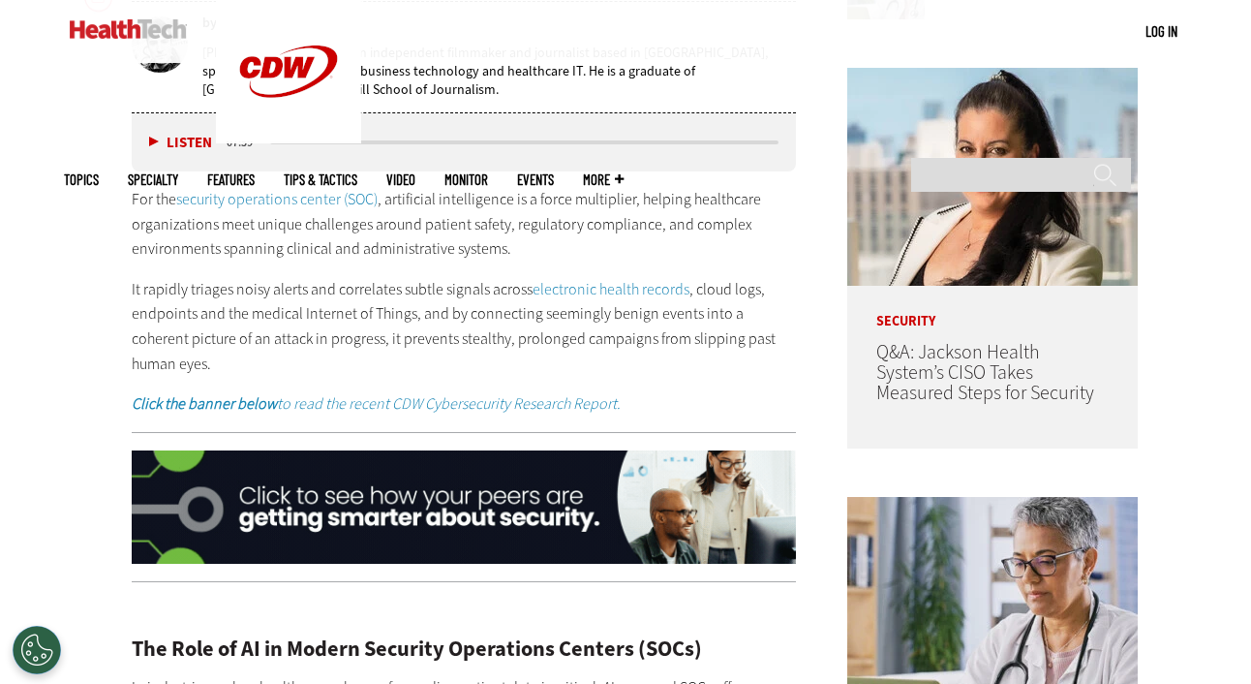
click at [782, 315] on p "It rapidly triages noisy alerts and correlates subtle signals across electronic…" at bounding box center [464, 326] width 664 height 99
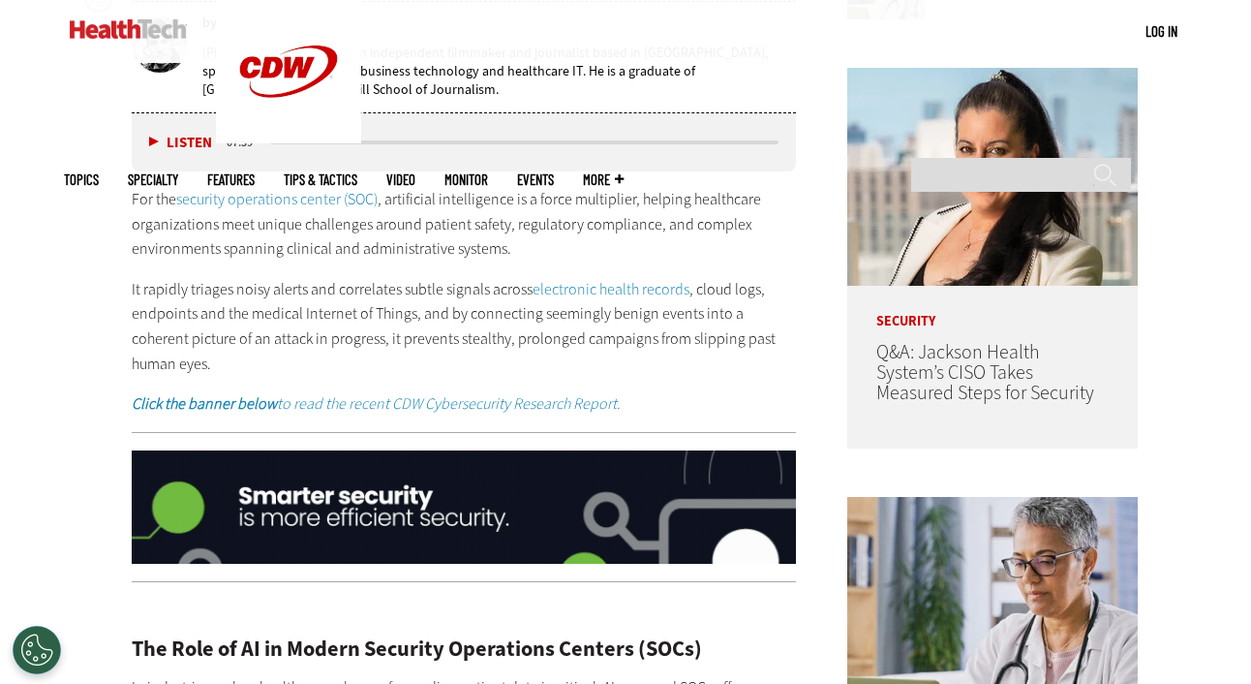
click at [411, 340] on p "It rapidly triages noisy alerts and correlates subtle signals across electronic…" at bounding box center [464, 326] width 664 height 99
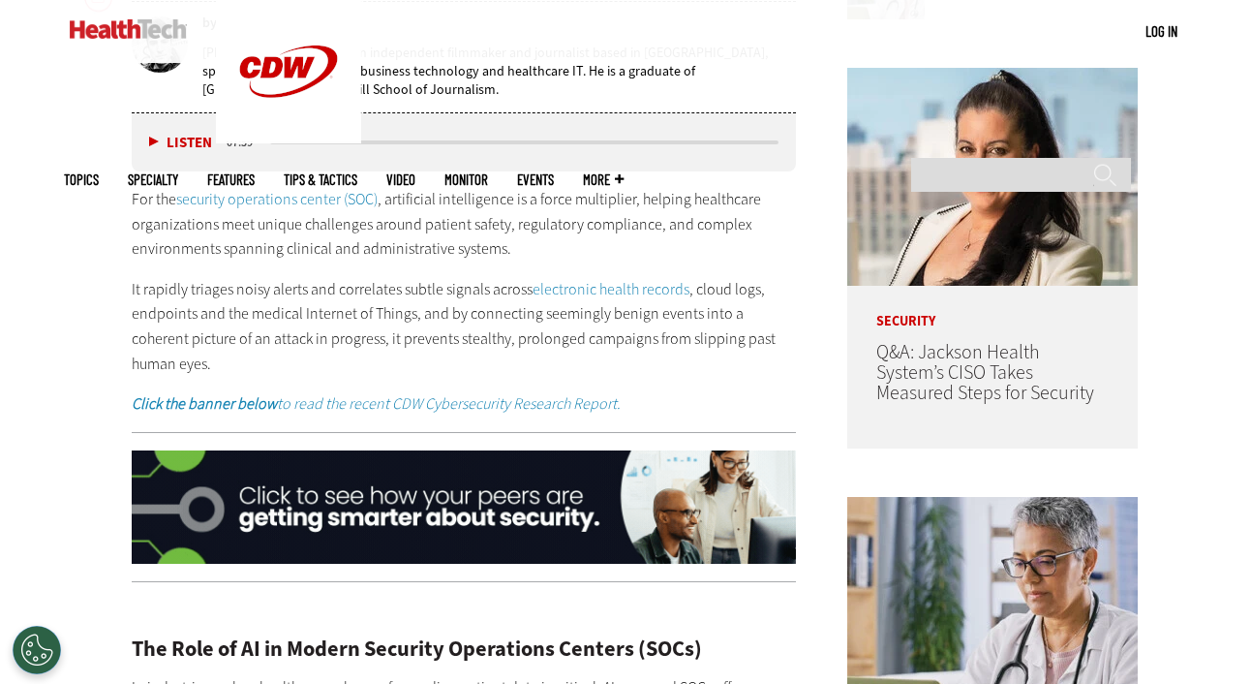
click at [489, 338] on p "It rapidly triages noisy alerts and correlates subtle signals across electronic…" at bounding box center [464, 326] width 664 height 99
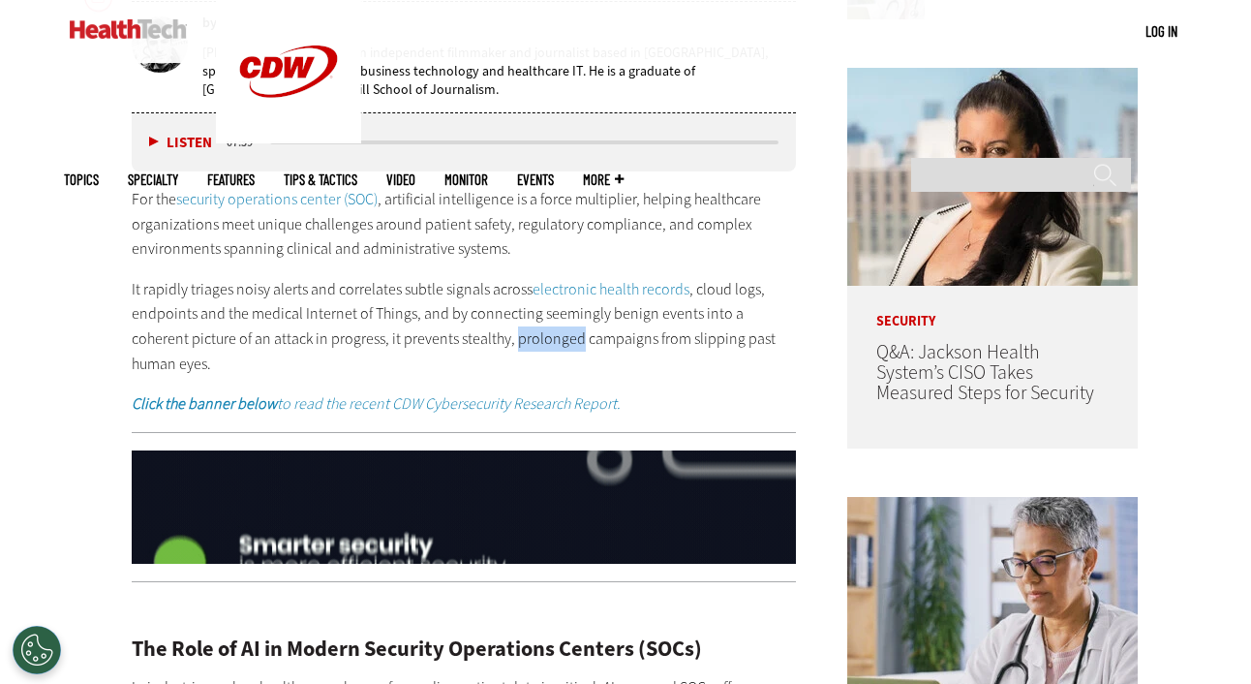
click at [489, 338] on p "It rapidly triages noisy alerts and correlates subtle signals across electronic…" at bounding box center [464, 326] width 664 height 99
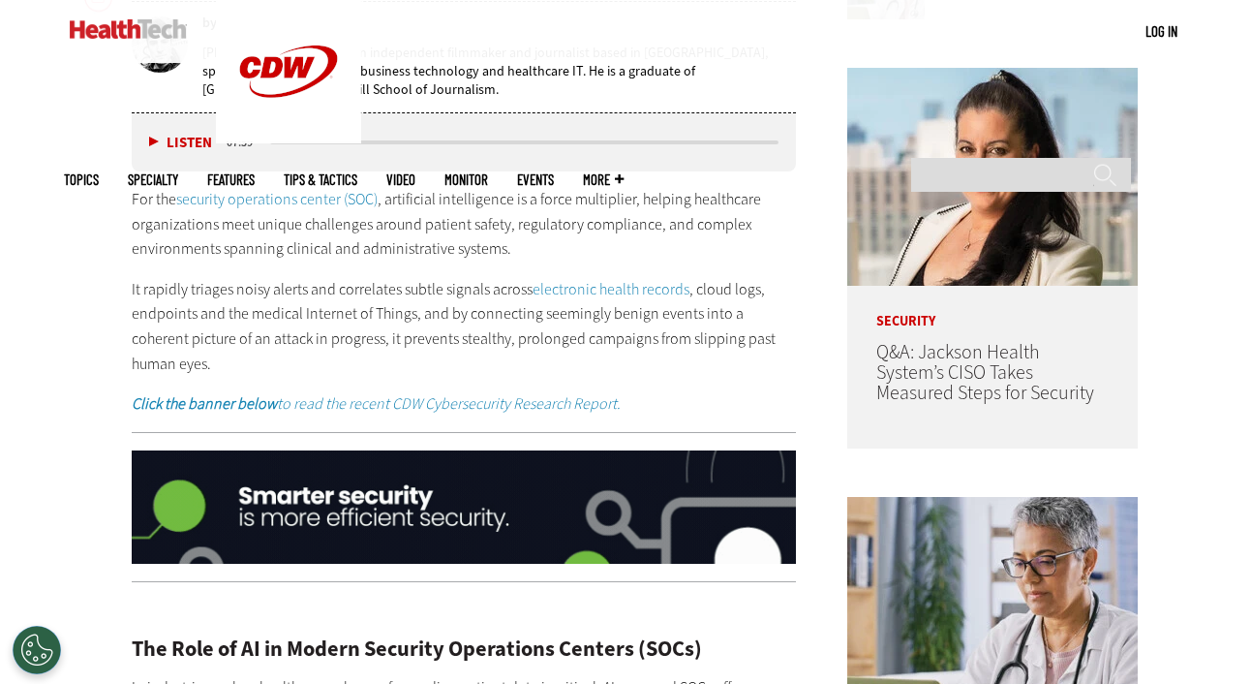
click at [654, 340] on p "It rapidly triages noisy alerts and correlates subtle signals across electronic…" at bounding box center [464, 326] width 664 height 99
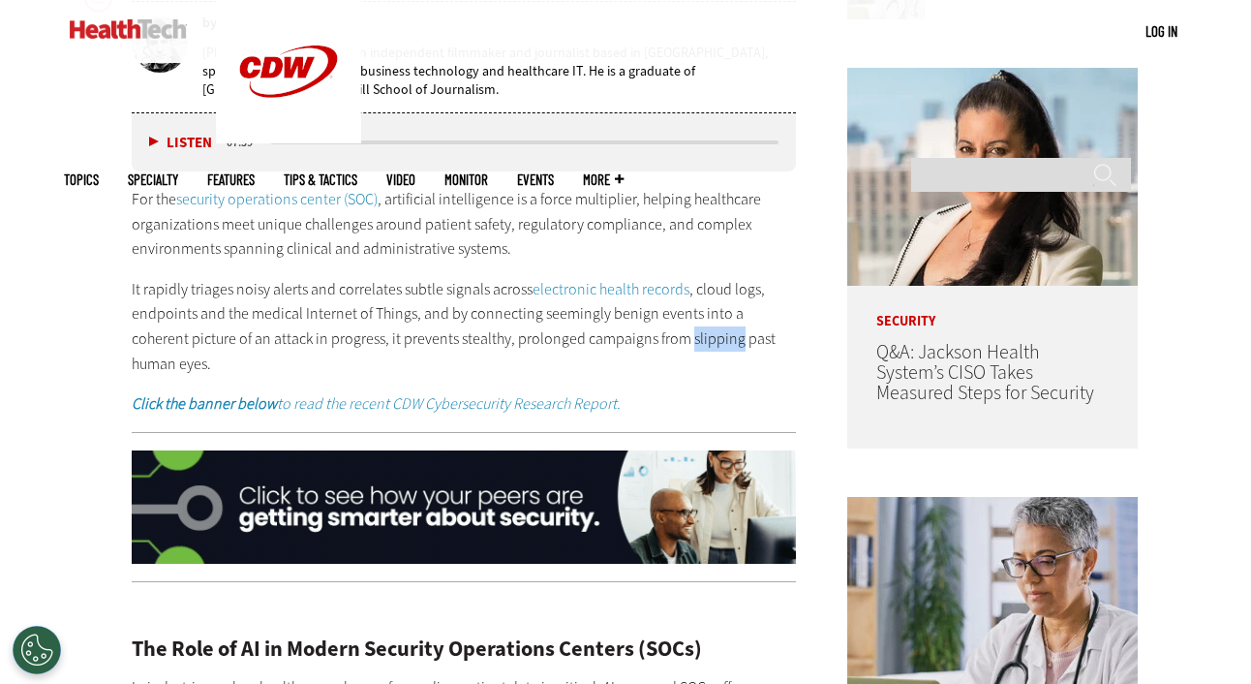
click at [654, 340] on p "It rapidly triages noisy alerts and correlates subtle signals across electronic…" at bounding box center [464, 326] width 664 height 99
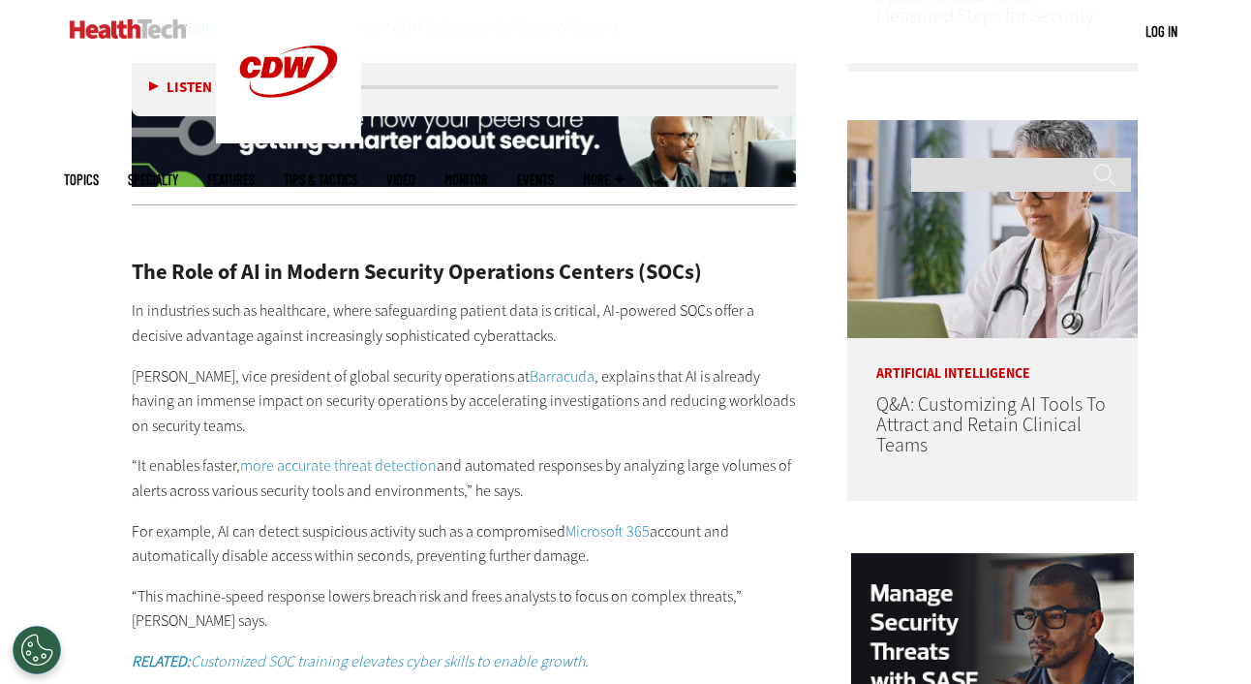
scroll to position [1373, 0]
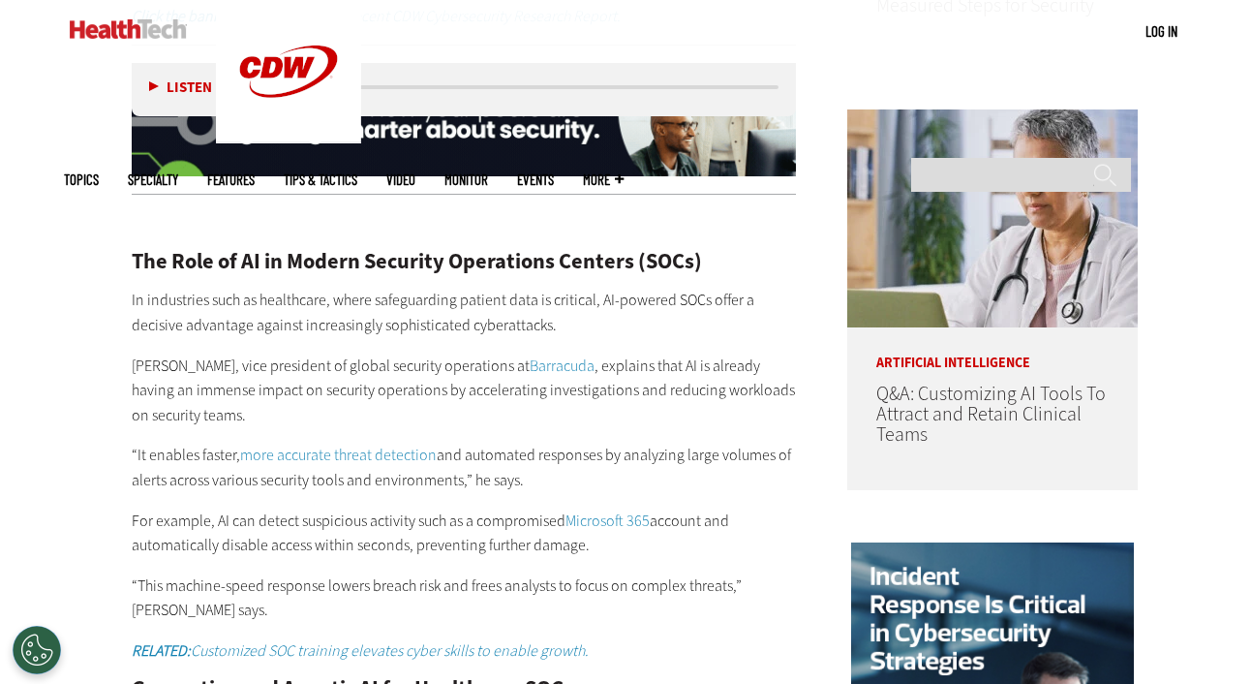
click at [432, 288] on p "In industries such as healthcare, where safeguarding patient data is critical, …" at bounding box center [464, 312] width 664 height 49
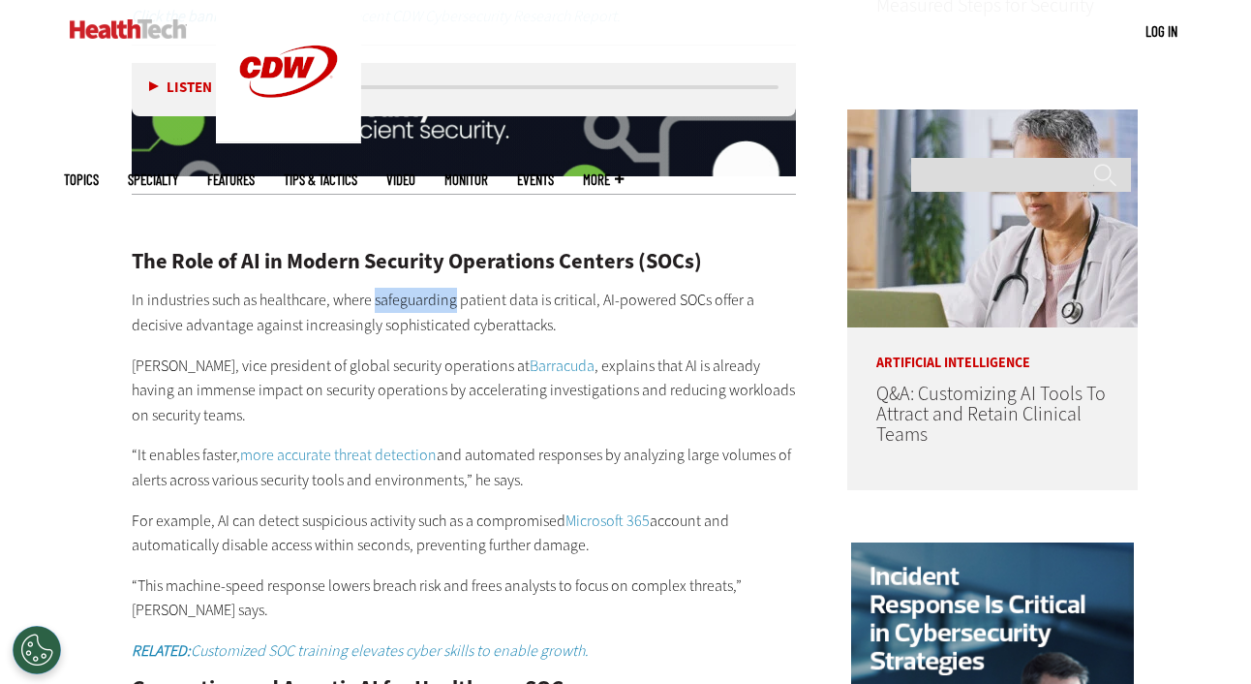
click at [432, 288] on p "In industries such as healthcare, where safeguarding patient data is critical, …" at bounding box center [464, 312] width 664 height 49
click at [639, 288] on p "In industries such as healthcare, where safeguarding patient data is critical, …" at bounding box center [464, 312] width 664 height 49
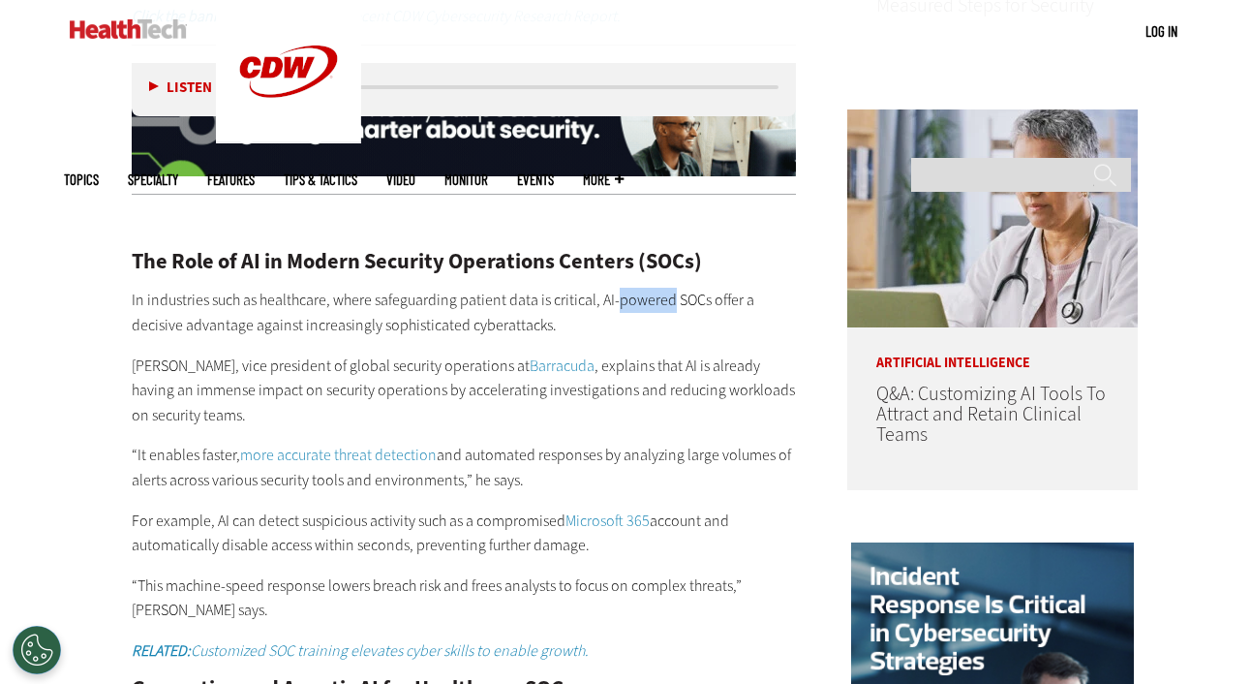
click at [639, 288] on p "In industries such as healthcare, where safeguarding patient data is critical, …" at bounding box center [464, 312] width 664 height 49
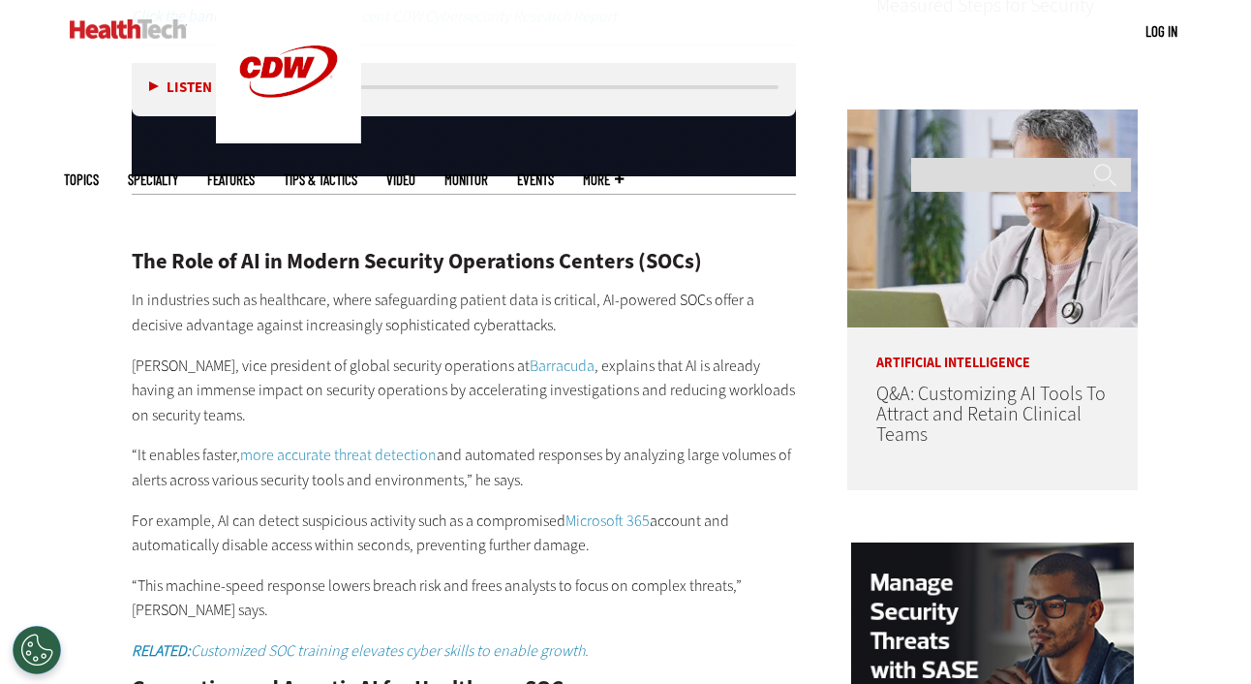
click at [609, 288] on p "In industries such as healthcare, where safeguarding patient data is critical, …" at bounding box center [464, 312] width 664 height 49
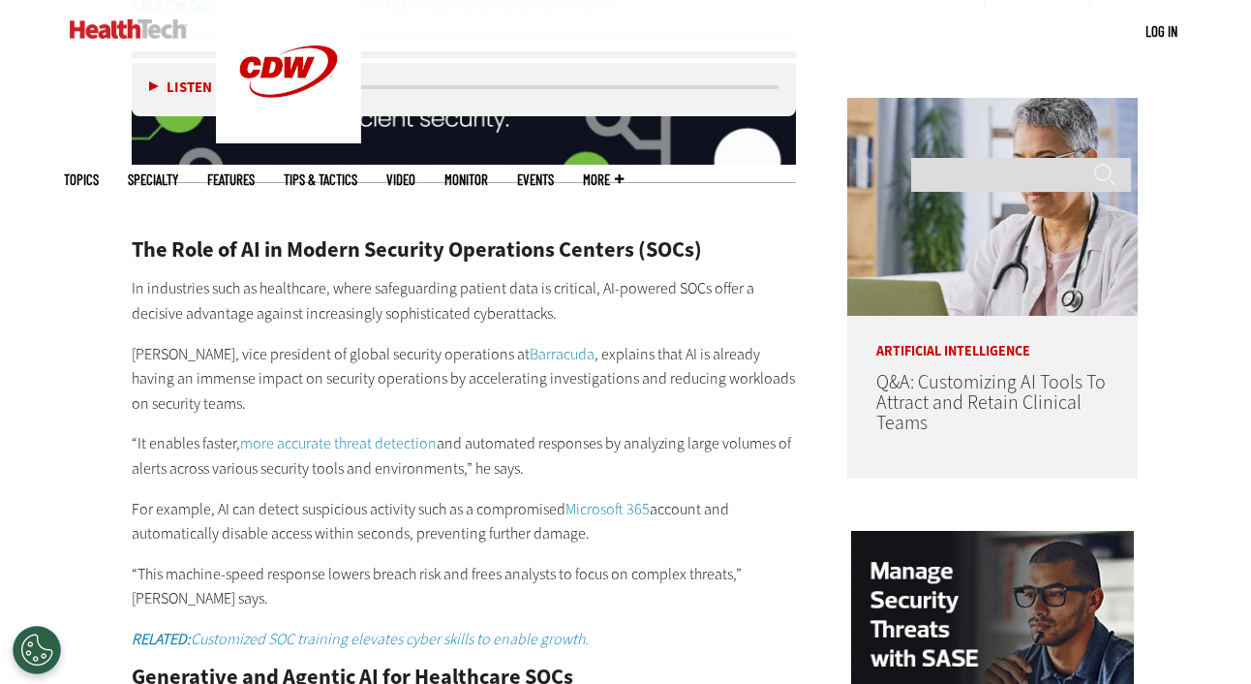
scroll to position [1388, 0]
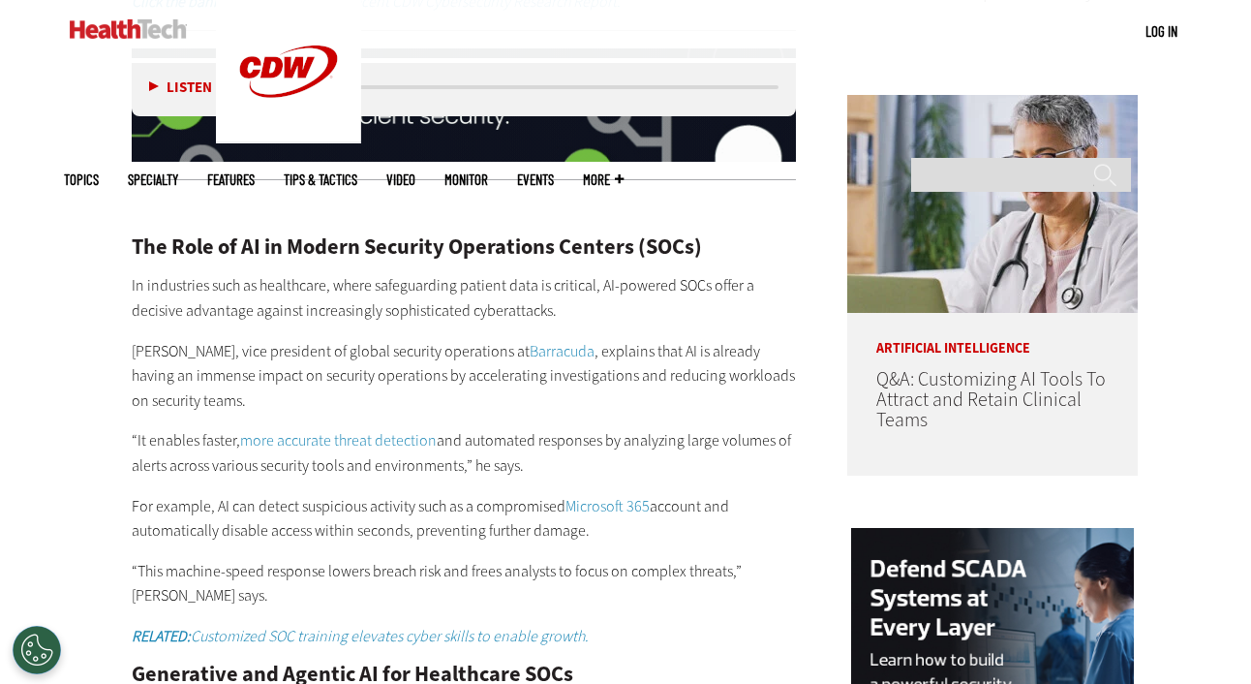
click at [158, 276] on p "In industries such as healthcare, where safeguarding patient data is critical, …" at bounding box center [464, 297] width 664 height 49
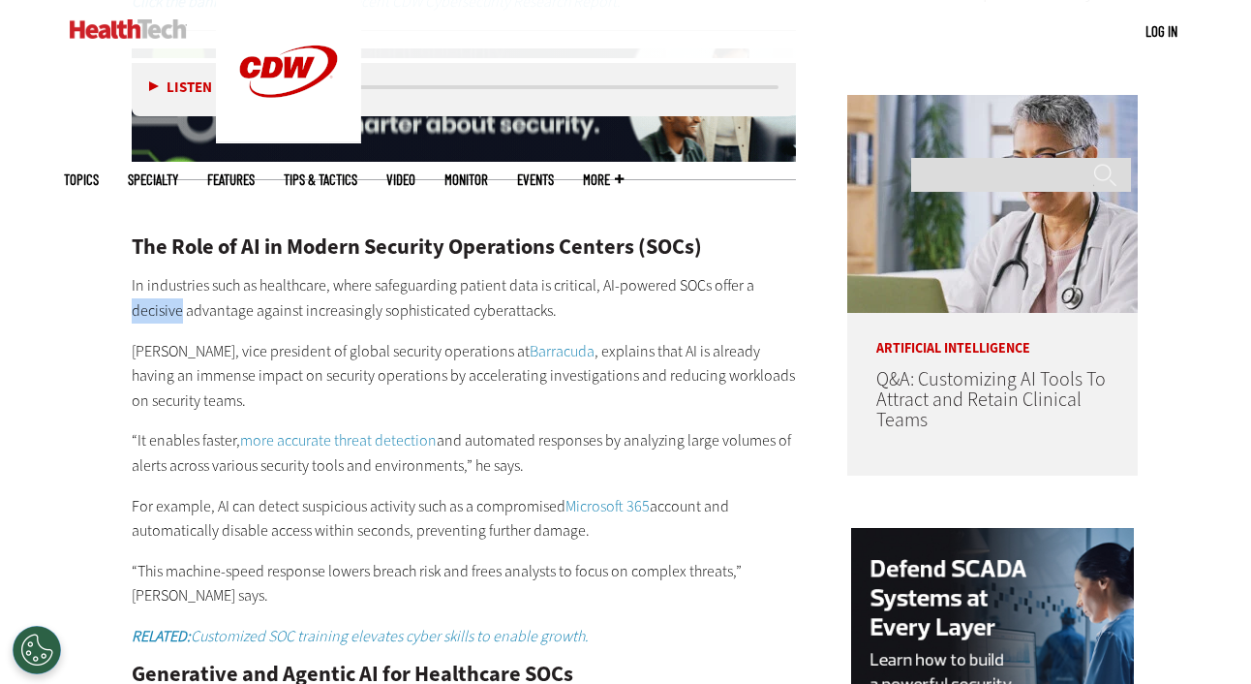
click at [158, 276] on p "In industries such as healthcare, where safeguarding patient data is critical, …" at bounding box center [464, 297] width 664 height 49
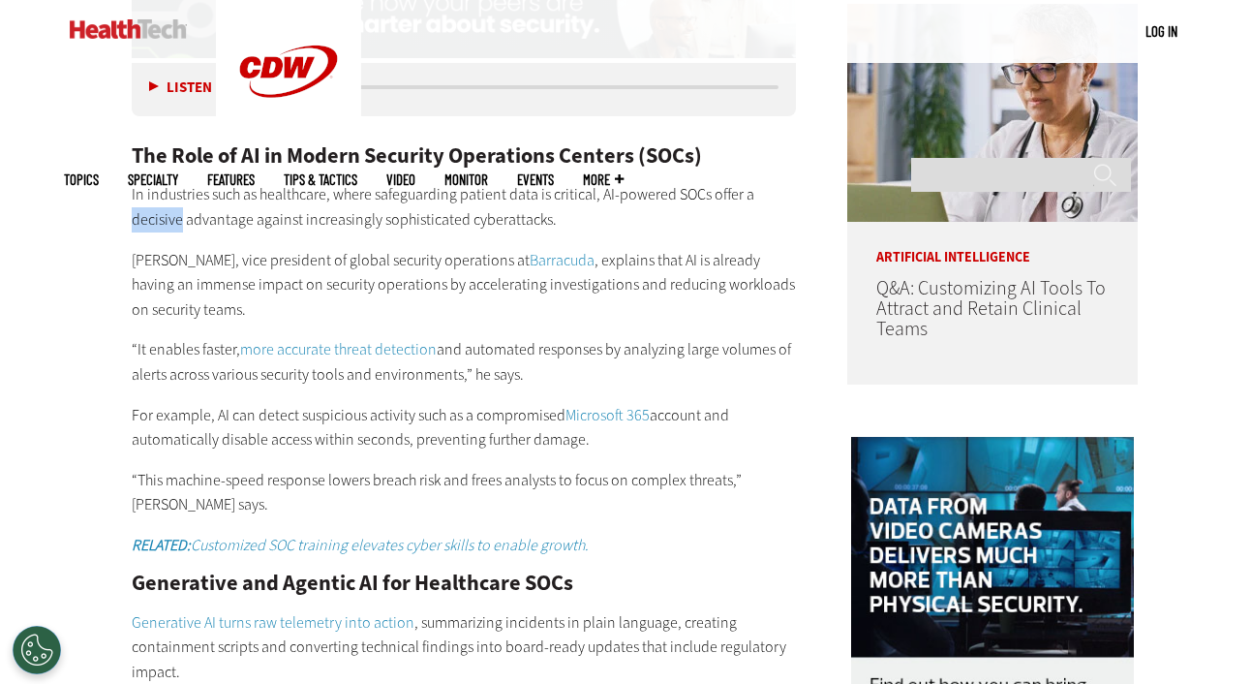
scroll to position [1517, 0]
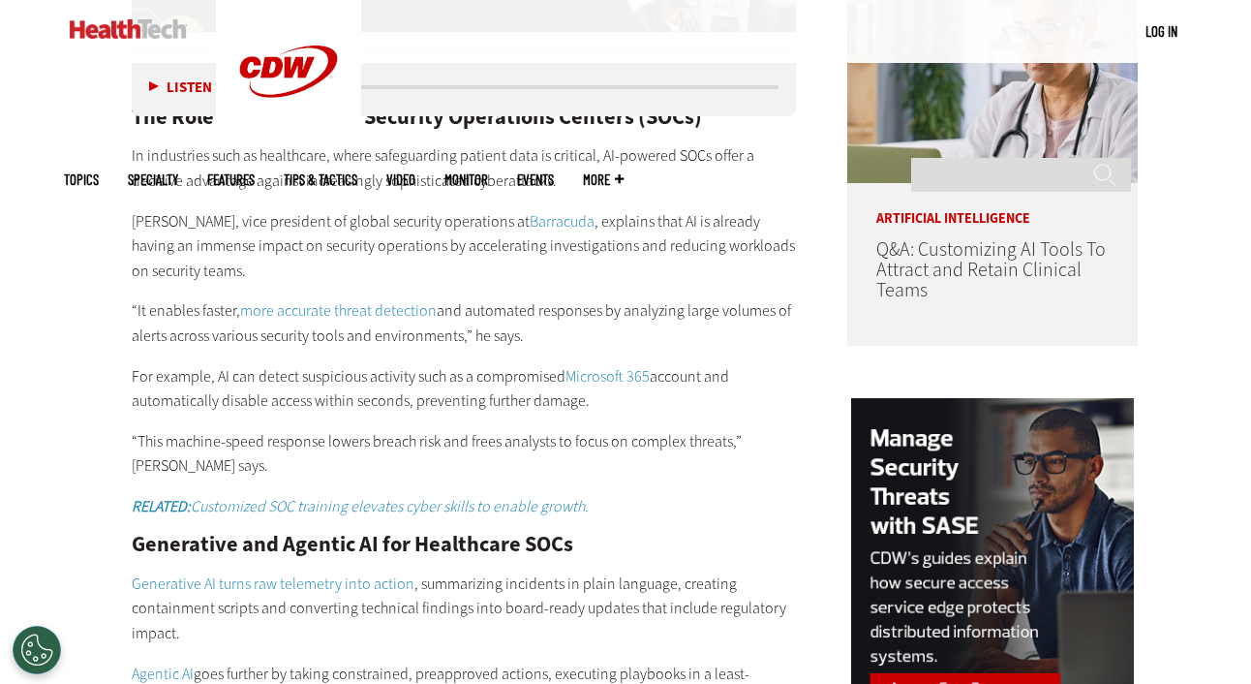
click at [170, 220] on p "[PERSON_NAME], vice president of global security operations at [GEOGRAPHIC_DATA…" at bounding box center [464, 246] width 664 height 75
click at [170, 218] on p "[PERSON_NAME], vice president of global security operations at [GEOGRAPHIC_DATA…" at bounding box center [464, 246] width 664 height 75
click at [172, 215] on p "[PERSON_NAME], vice president of global security operations at [GEOGRAPHIC_DATA…" at bounding box center [464, 246] width 664 height 75
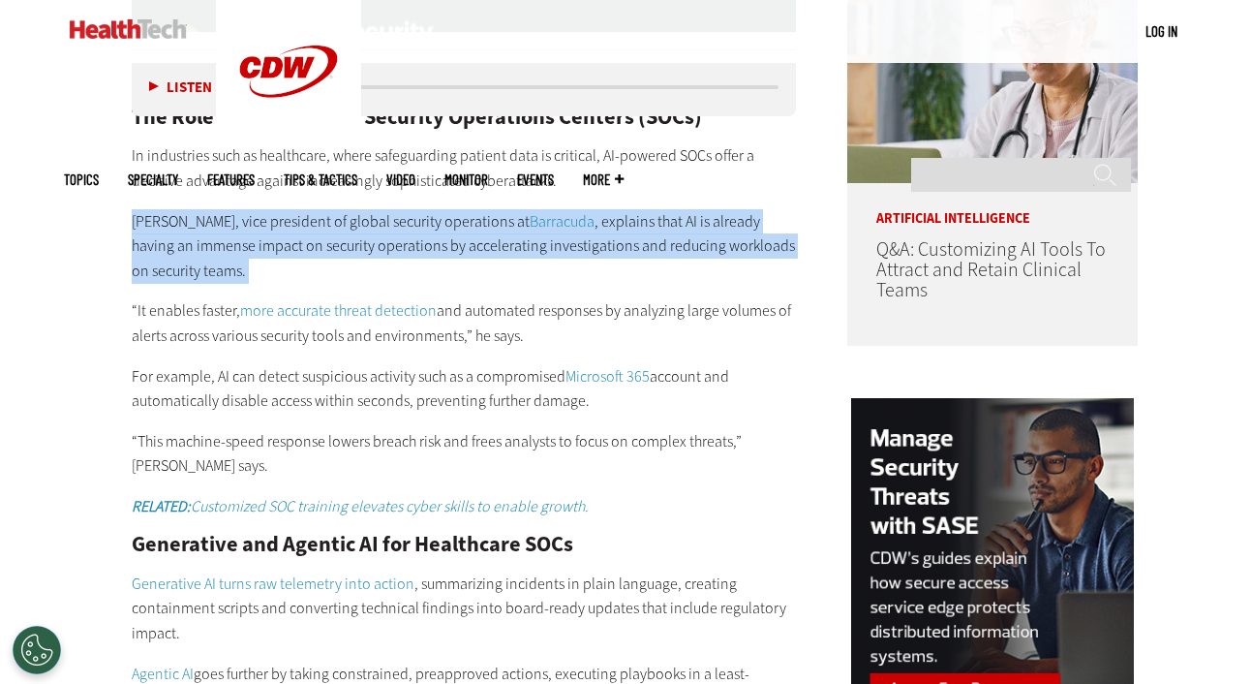
click at [172, 215] on p "[PERSON_NAME], vice president of global security operations at [GEOGRAPHIC_DATA…" at bounding box center [464, 246] width 664 height 75
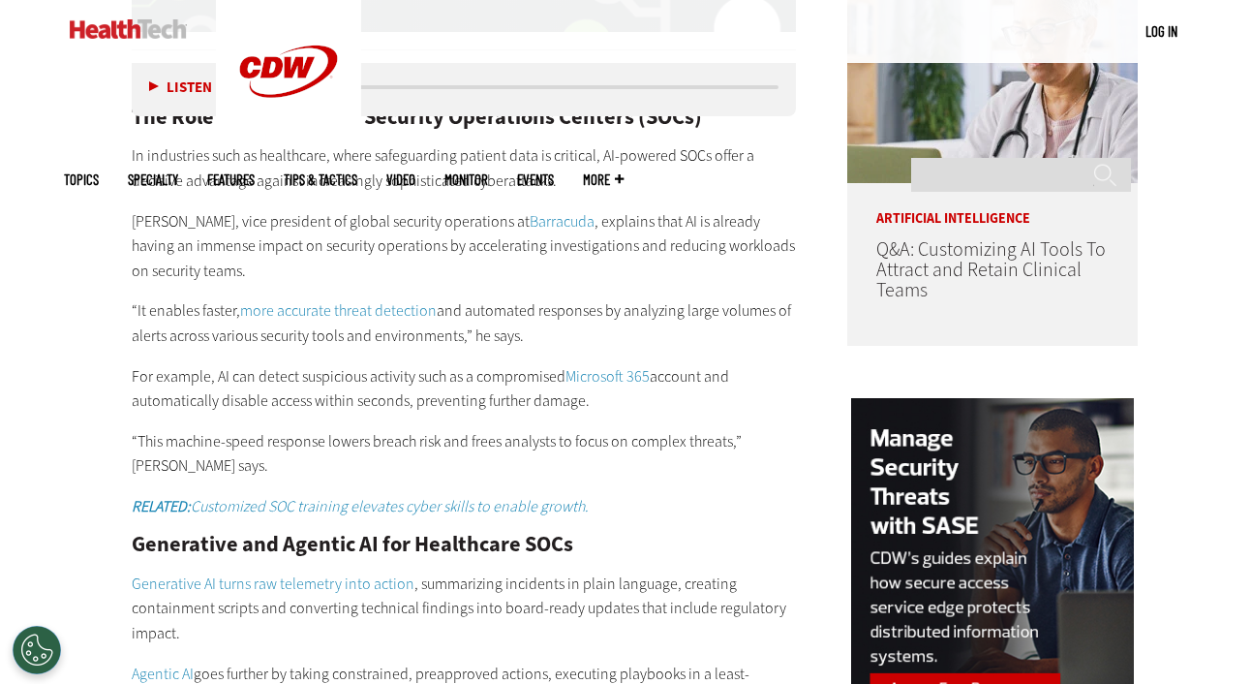
click at [178, 221] on p "[PERSON_NAME], vice president of global security operations at [GEOGRAPHIC_DATA…" at bounding box center [464, 246] width 664 height 75
click at [160, 221] on p "[PERSON_NAME], vice president of global security operations at [GEOGRAPHIC_DATA…" at bounding box center [464, 246] width 664 height 75
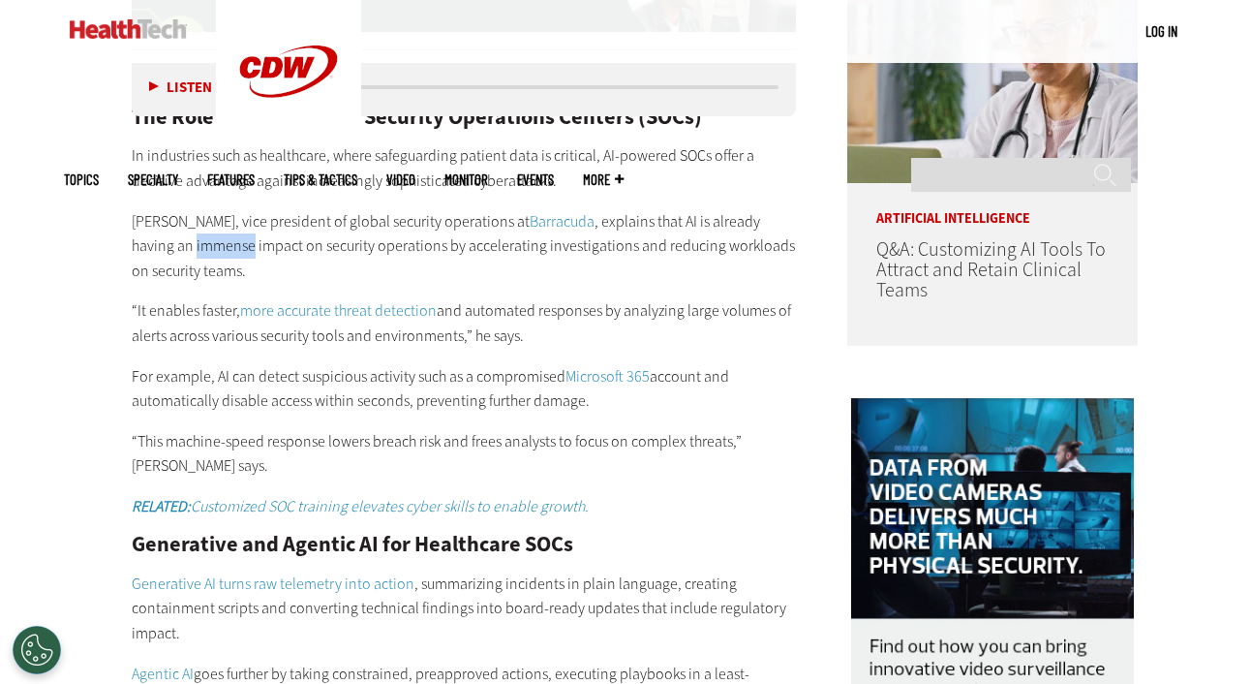
scroll to position [1558, 0]
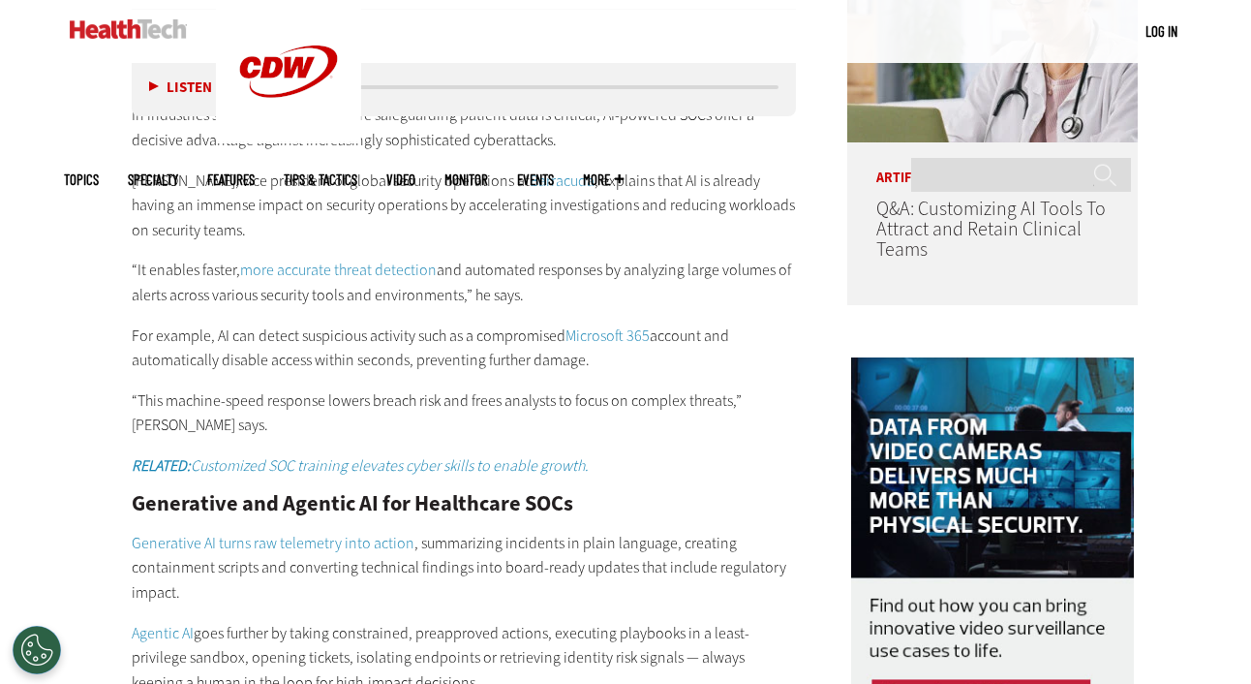
click at [318, 323] on p "For example, AI can detect suspicious activity such as a compromised Microsoft …" at bounding box center [464, 347] width 664 height 49
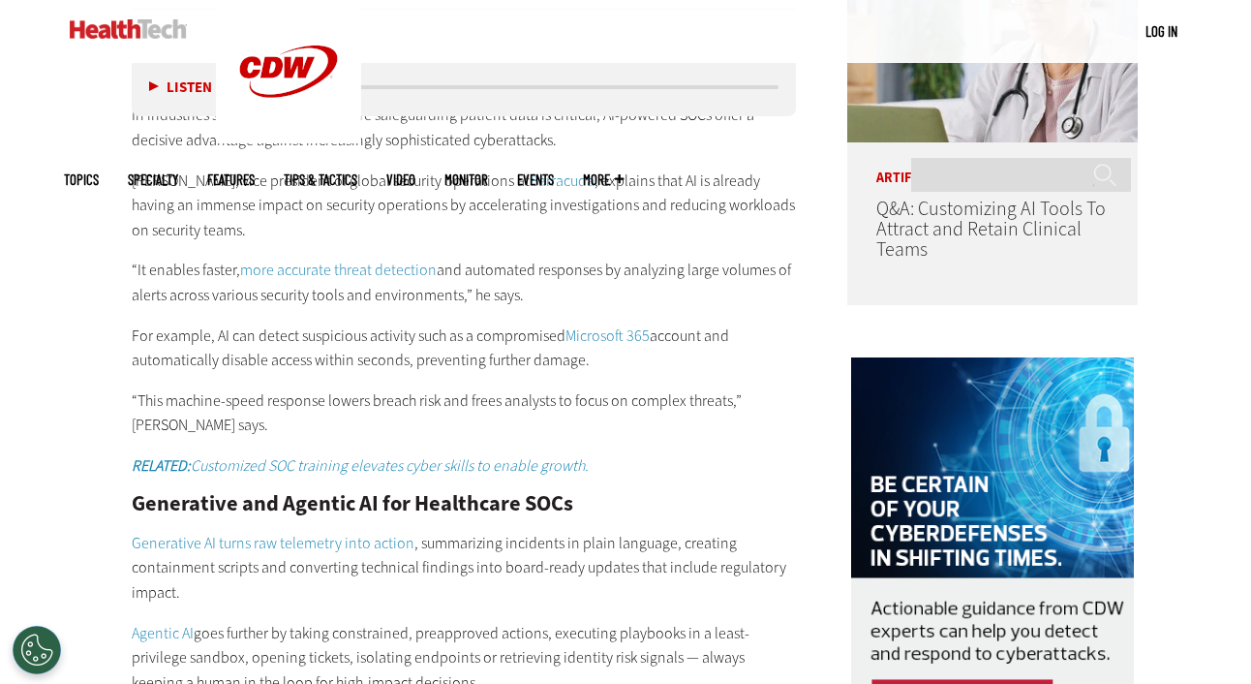
click at [513, 323] on p "For example, AI can detect suspicious activity such as a compromised Microsoft …" at bounding box center [464, 347] width 664 height 49
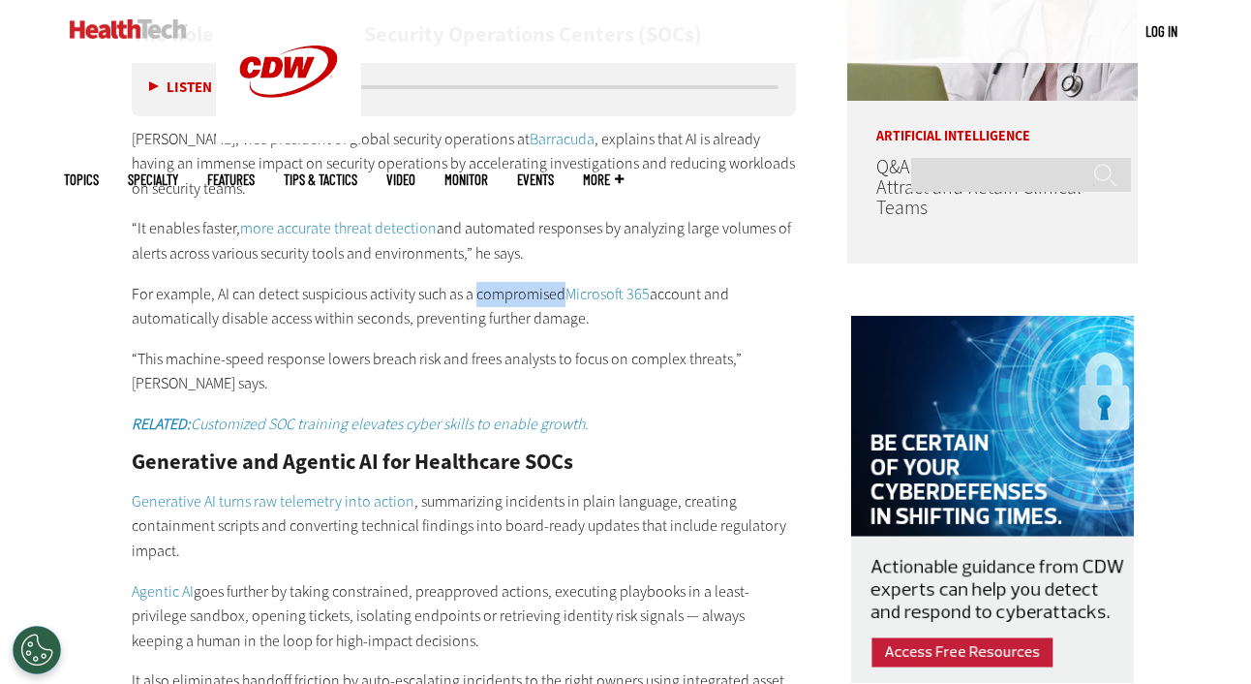
scroll to position [1603, 0]
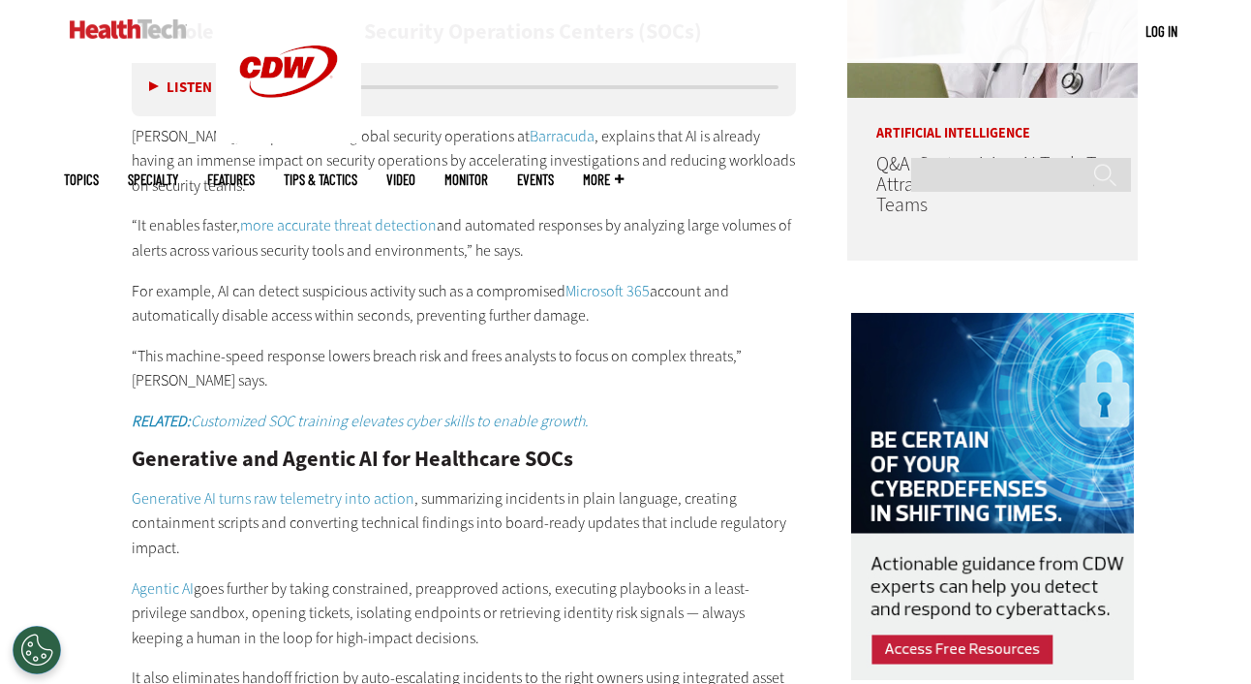
click at [242, 291] on p "For example, AI can detect suspicious activity such as a compromised Microsoft …" at bounding box center [464, 303] width 664 height 49
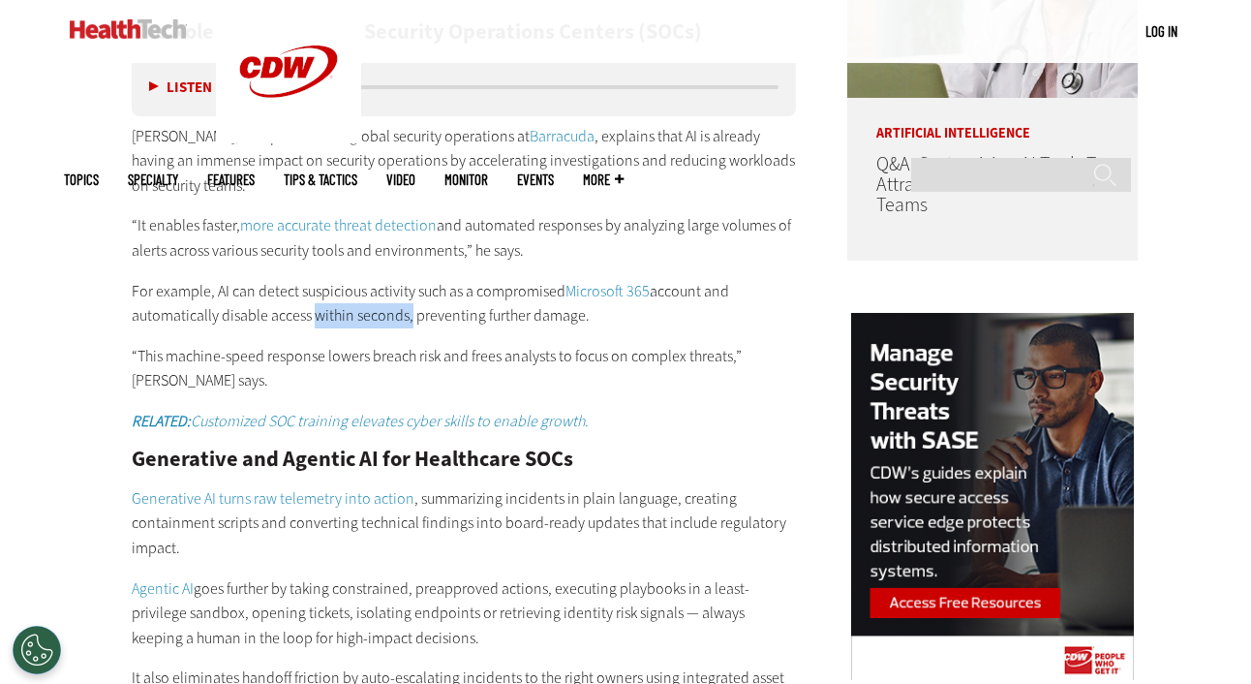
drag, startPoint x: 310, startPoint y: 286, endPoint x: 407, endPoint y: 291, distance: 97.0
click at [407, 291] on p "For example, AI can detect suspicious activity such as a compromised Microsoft …" at bounding box center [464, 303] width 664 height 49
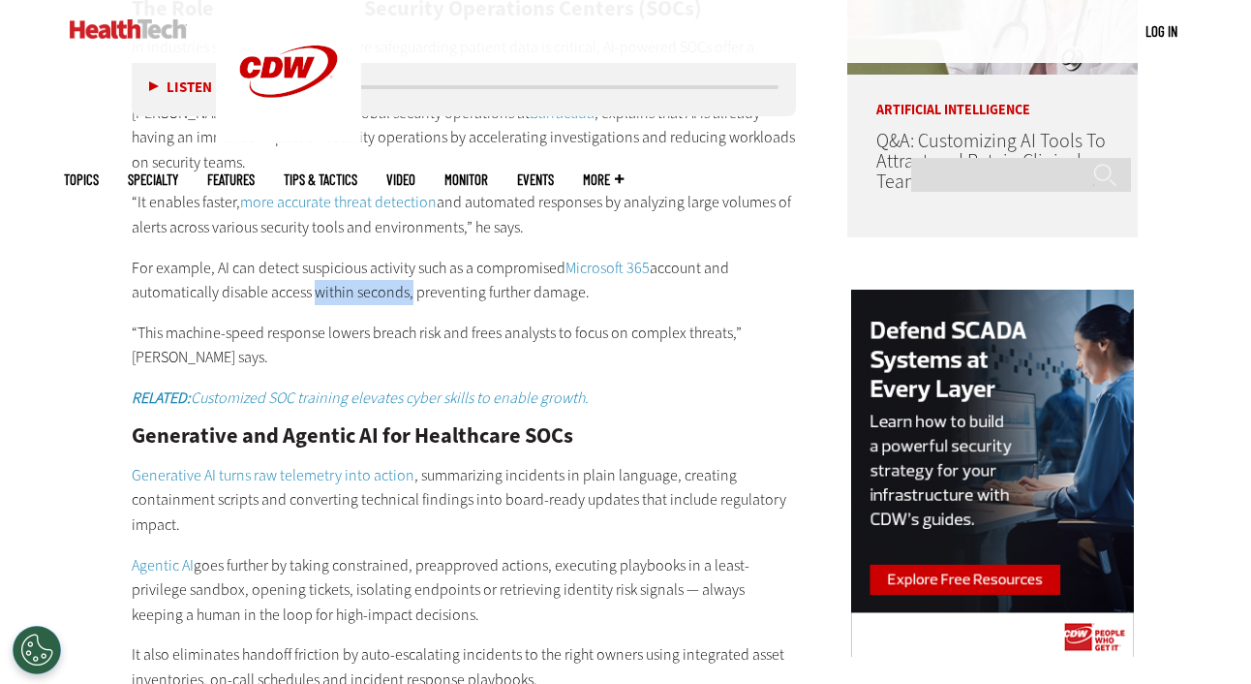
scroll to position [1627, 0]
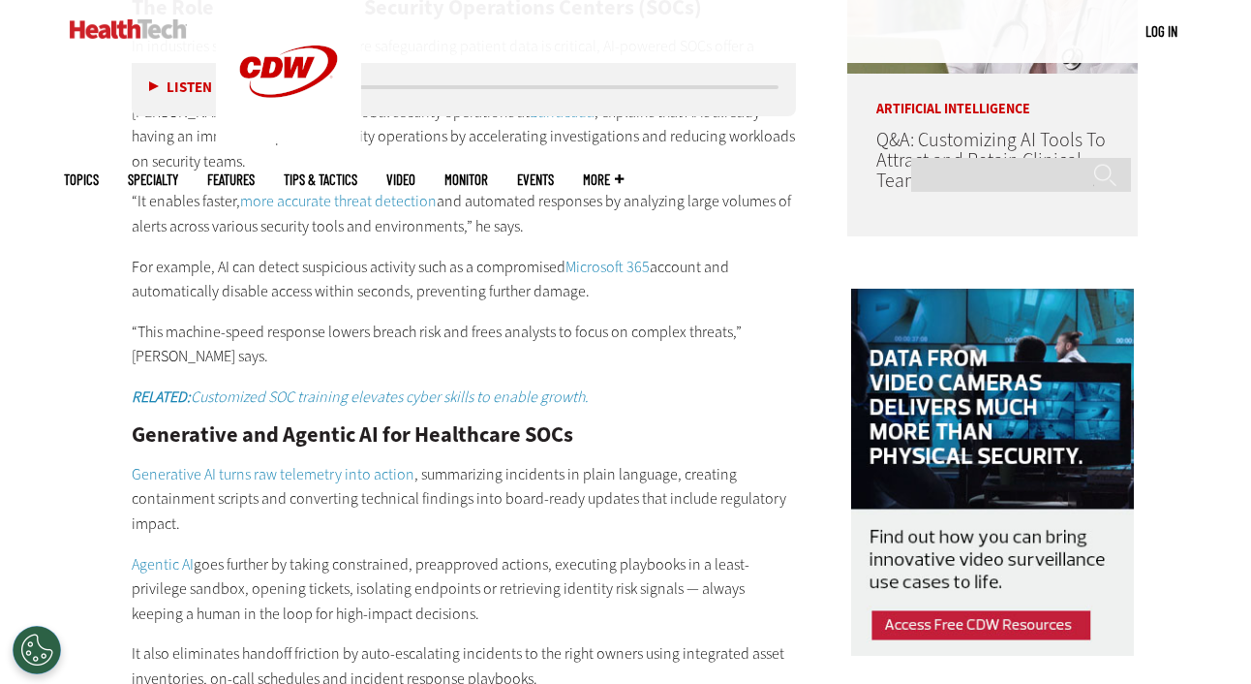
click at [387, 320] on p "“This machine-speed response lowers breach risk and frees analysts to focus on …" at bounding box center [464, 344] width 664 height 49
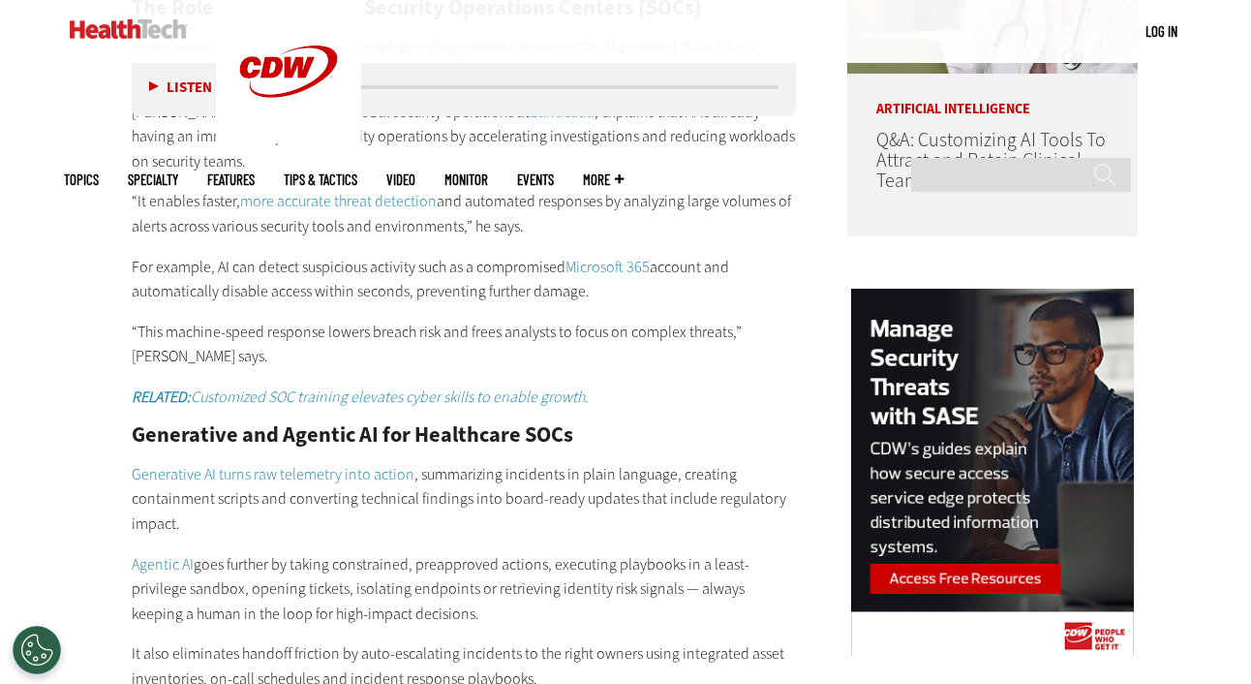
click at [489, 320] on p "“This machine-speed response lowers breach risk and frees analysts to focus on …" at bounding box center [464, 344] width 664 height 49
click at [488, 320] on p "“This machine-speed response lowers breach risk and frees analysts to focus on …" at bounding box center [464, 344] width 664 height 49
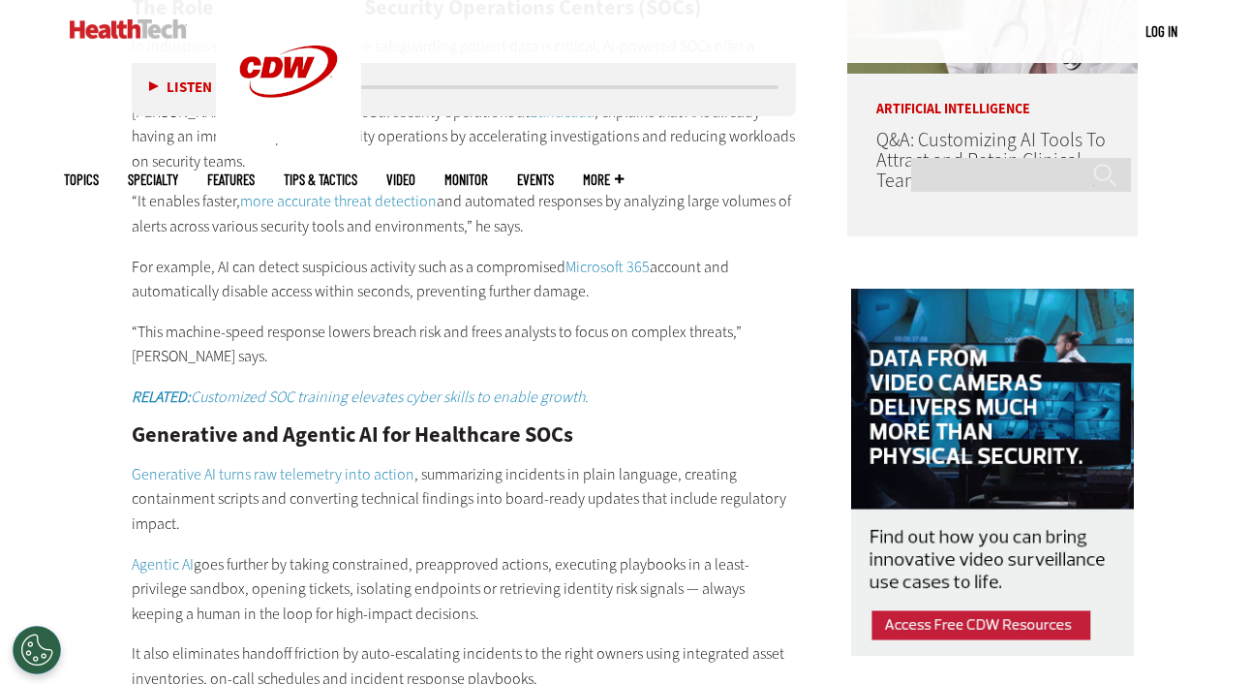
click at [713, 320] on p "“This machine-speed response lowers breach risk and frees analysts to focus on …" at bounding box center [464, 344] width 664 height 49
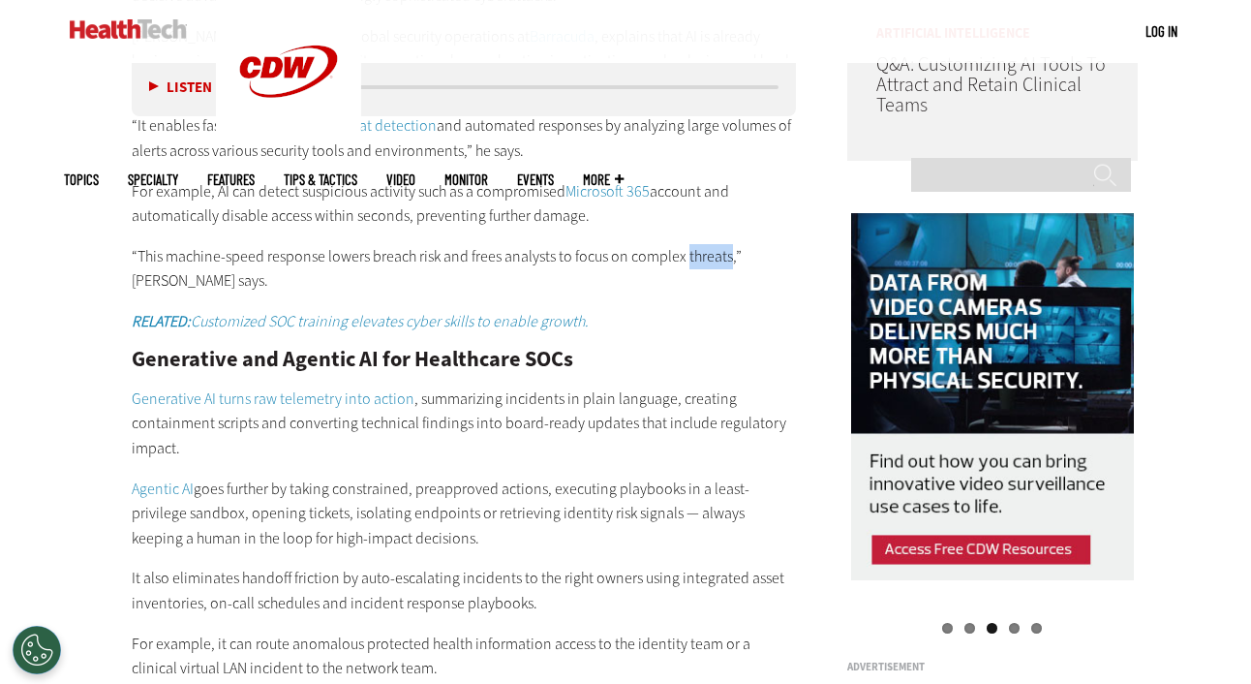
scroll to position [1695, 0]
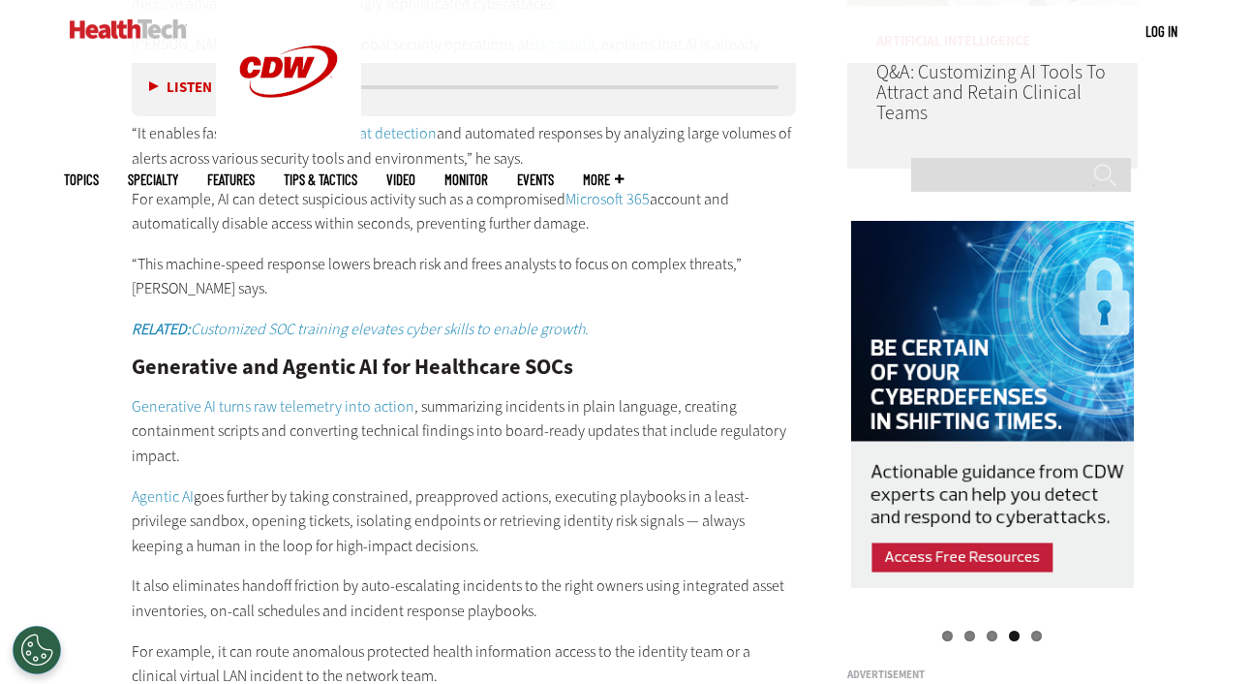
click at [316, 356] on h2 "Generative and Agentic AI for Healthcare SOCs" at bounding box center [464, 366] width 664 height 21
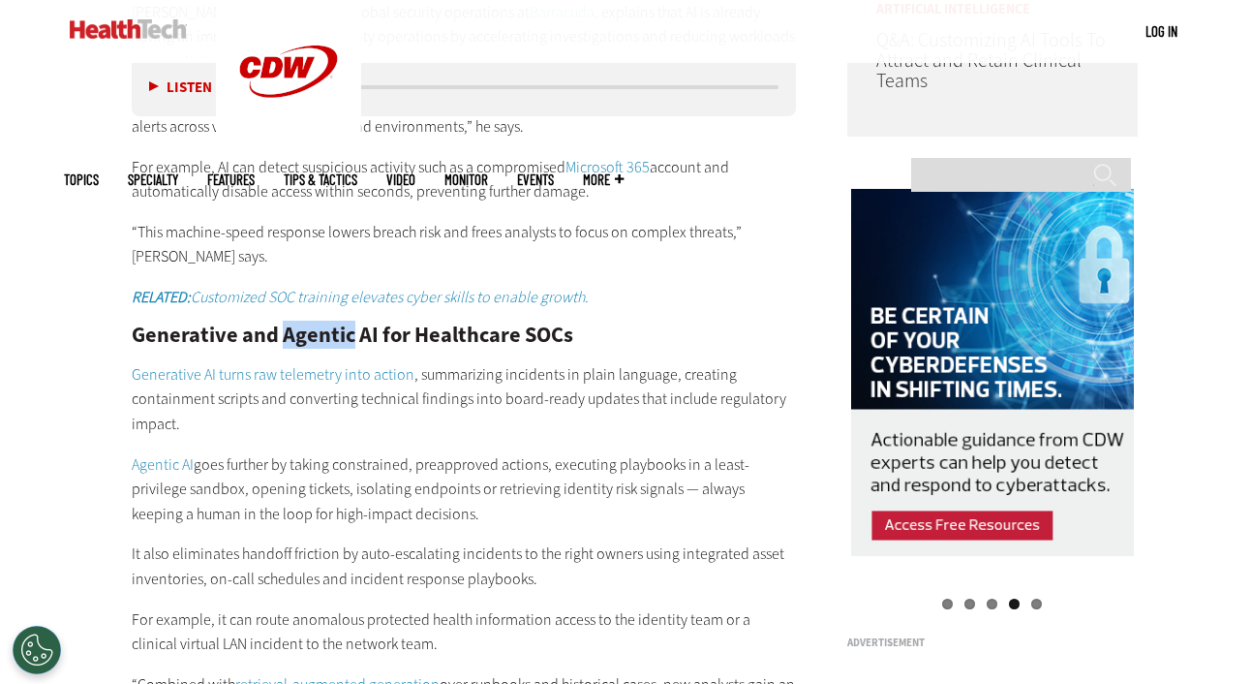
scroll to position [1746, 0]
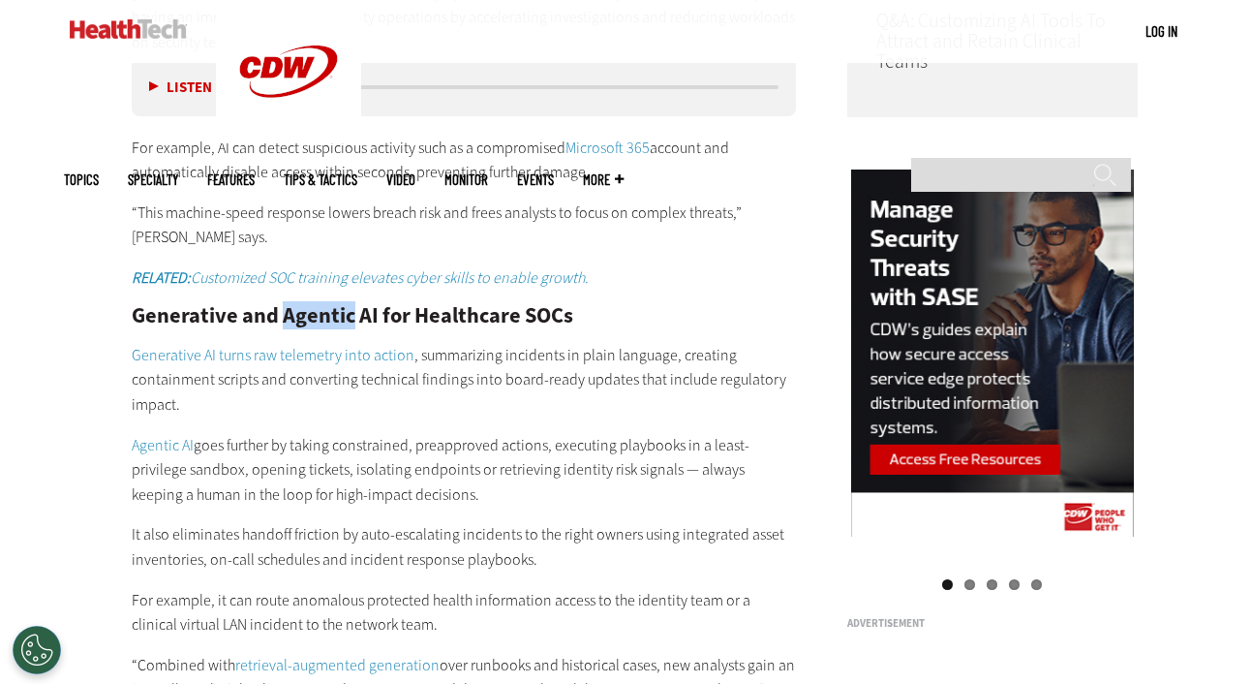
drag, startPoint x: 277, startPoint y: 325, endPoint x: 519, endPoint y: 280, distance: 246.3
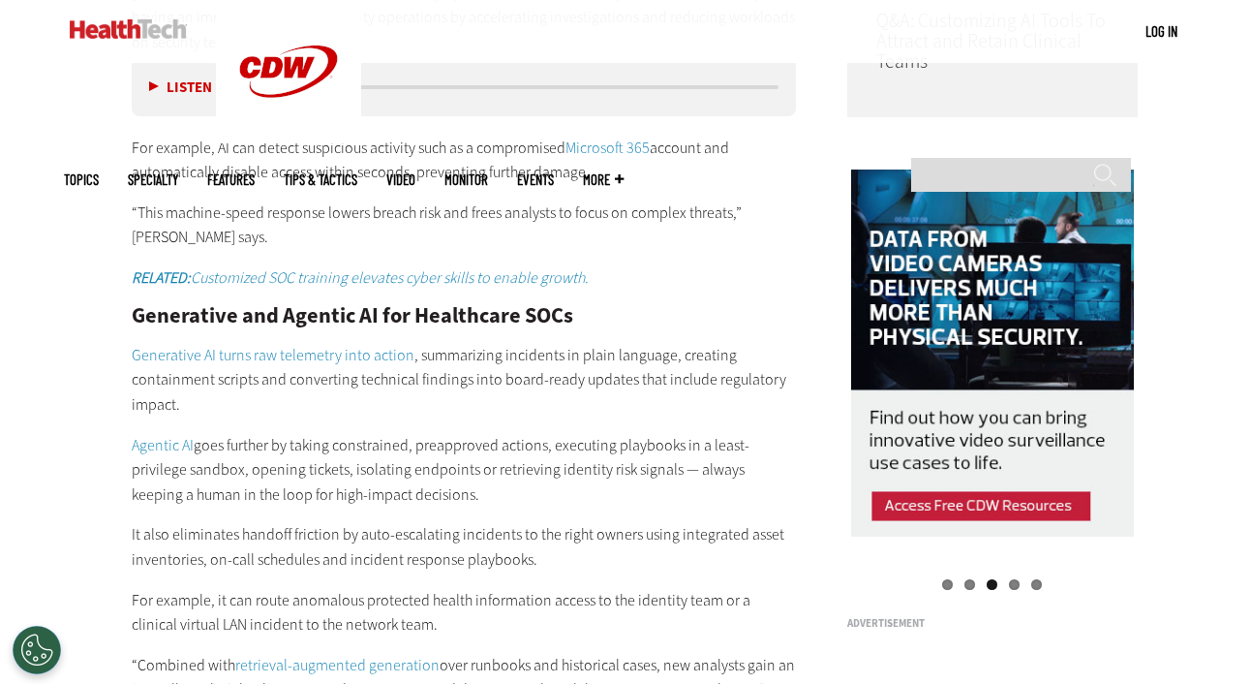
click at [593, 343] on p "Generative AI turns raw telemetry into action , summarizing incidents in plain …" at bounding box center [464, 380] width 664 height 75
click at [665, 343] on p "Generative AI turns raw telemetry into action , summarizing incidents in plain …" at bounding box center [464, 380] width 664 height 75
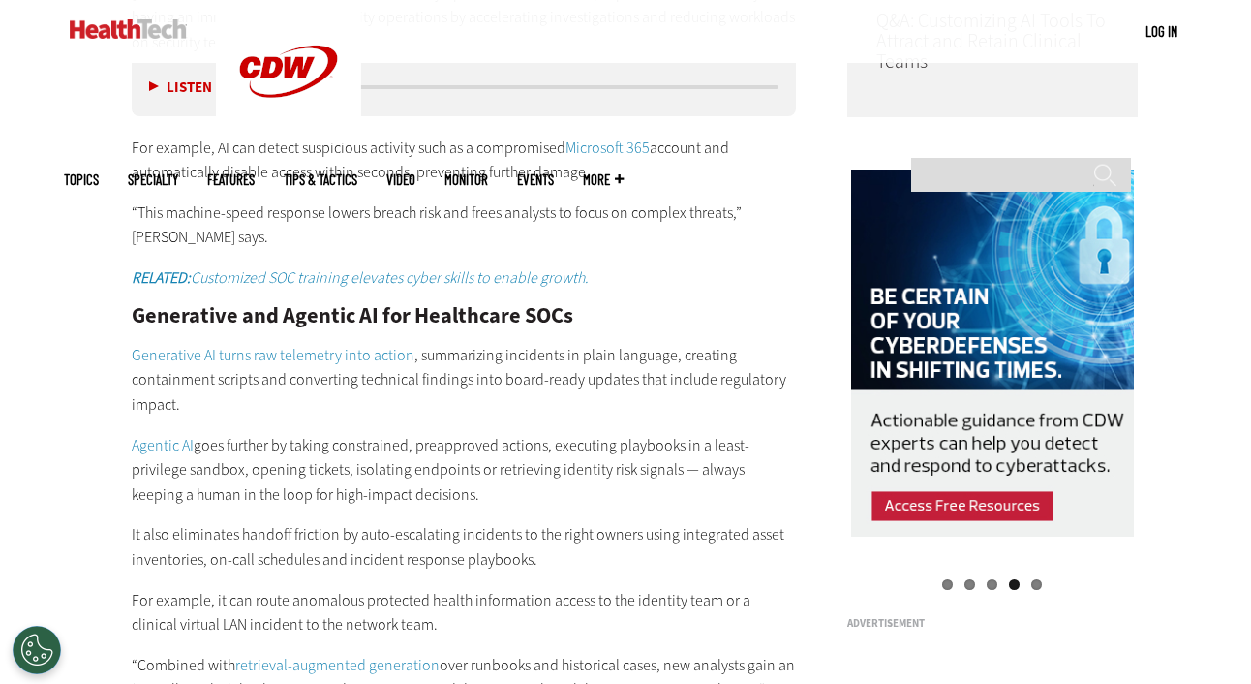
click at [466, 360] on p "Generative AI turns raw telemetry into action , summarizing incidents in plain …" at bounding box center [464, 380] width 664 height 75
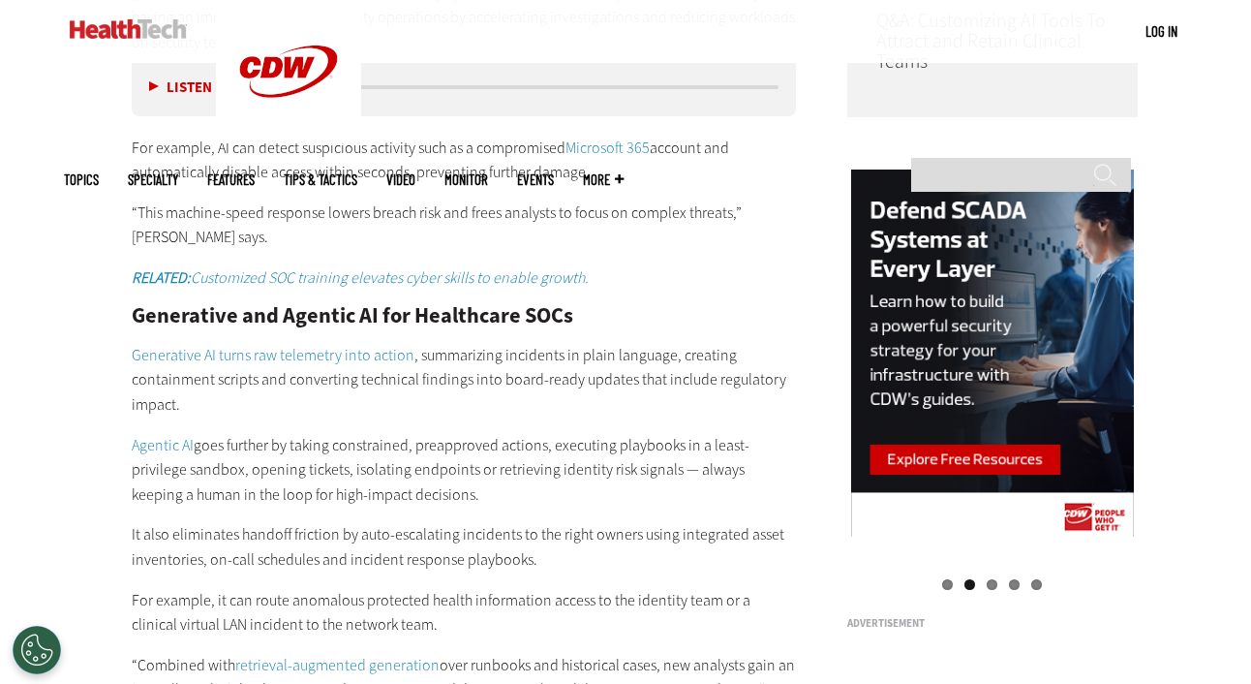
click at [183, 358] on p "Generative AI turns raw telemetry into action , summarizing incidents in plain …" at bounding box center [464, 380] width 664 height 75
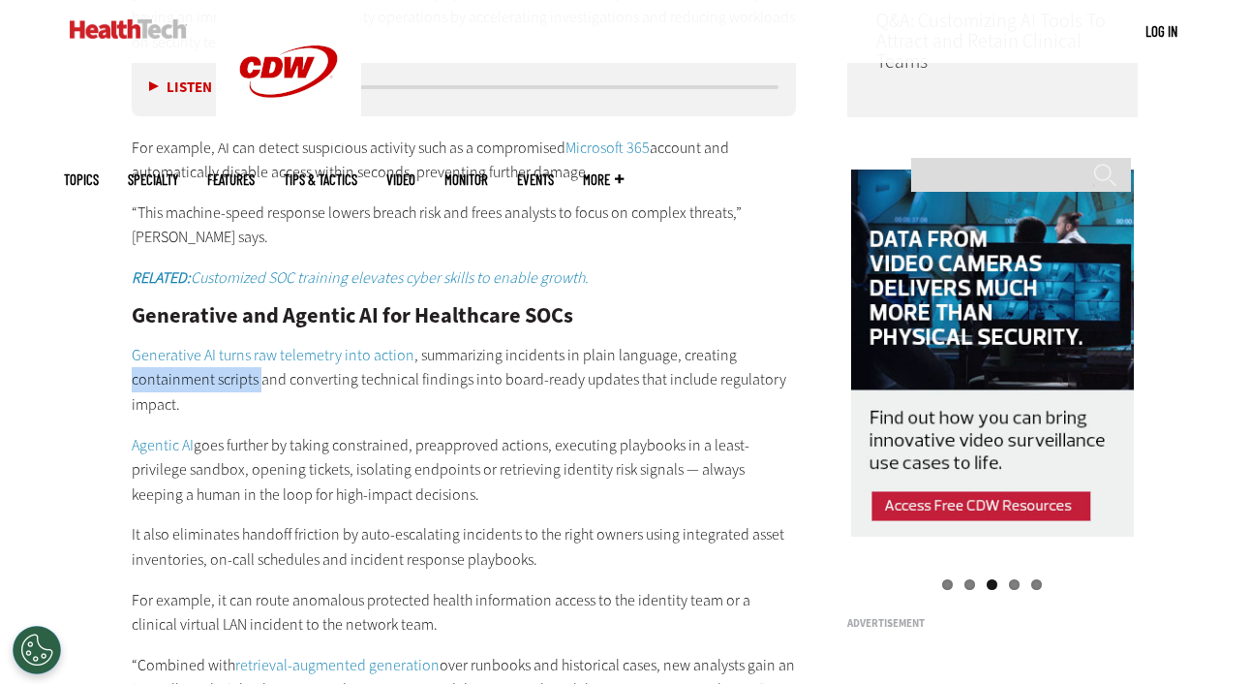
click at [255, 358] on p "Generative AI turns raw telemetry into action , summarizing incidents in plain …" at bounding box center [464, 380] width 664 height 75
